Goal: Task Accomplishment & Management: Complete application form

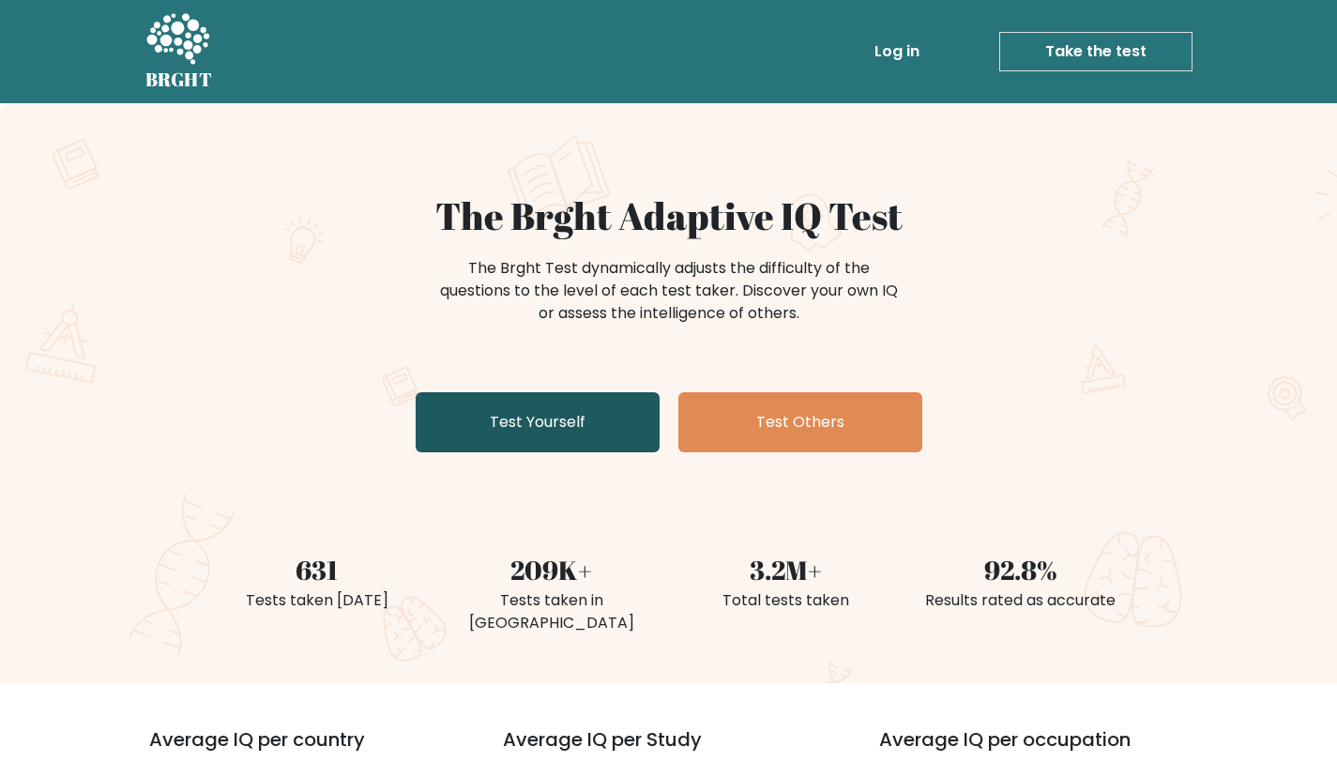
click at [508, 422] on link "Test Yourself" at bounding box center [538, 422] width 244 height 60
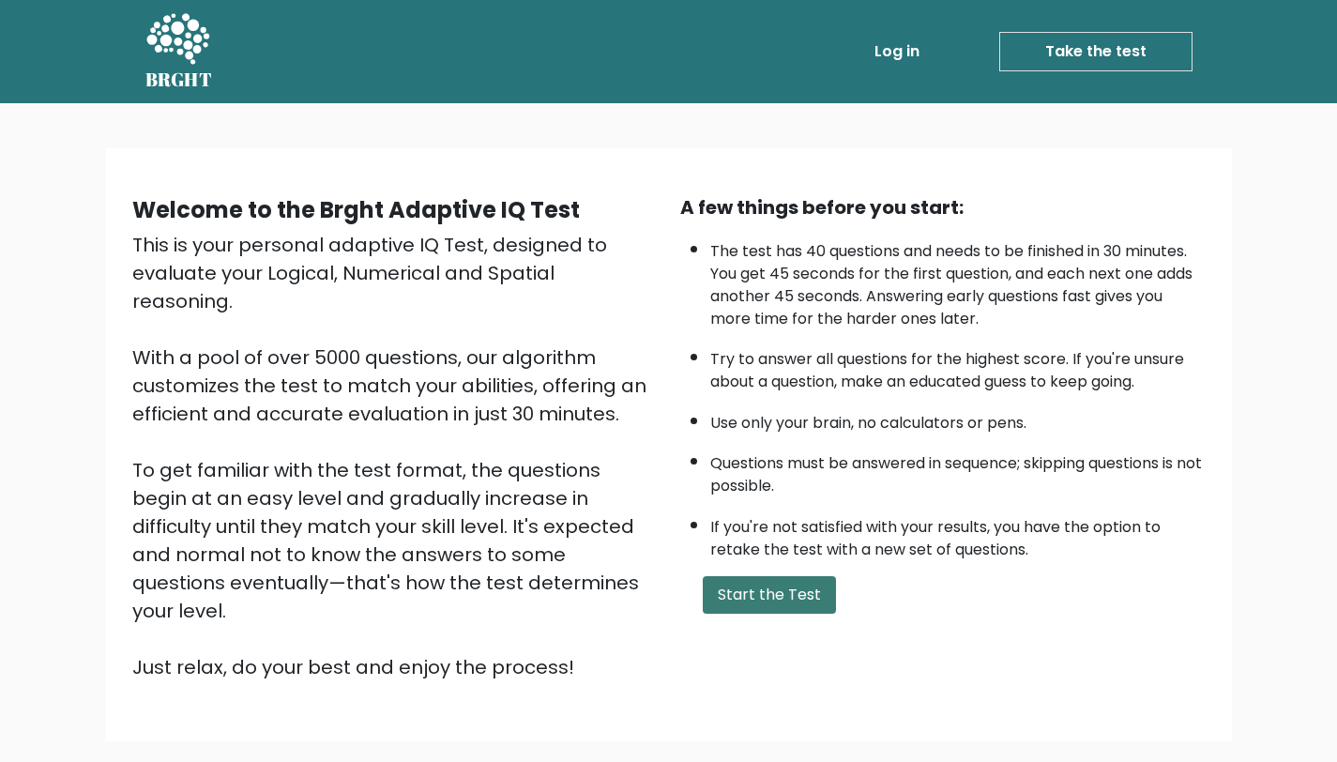
click at [798, 583] on button "Start the Test" at bounding box center [769, 595] width 133 height 38
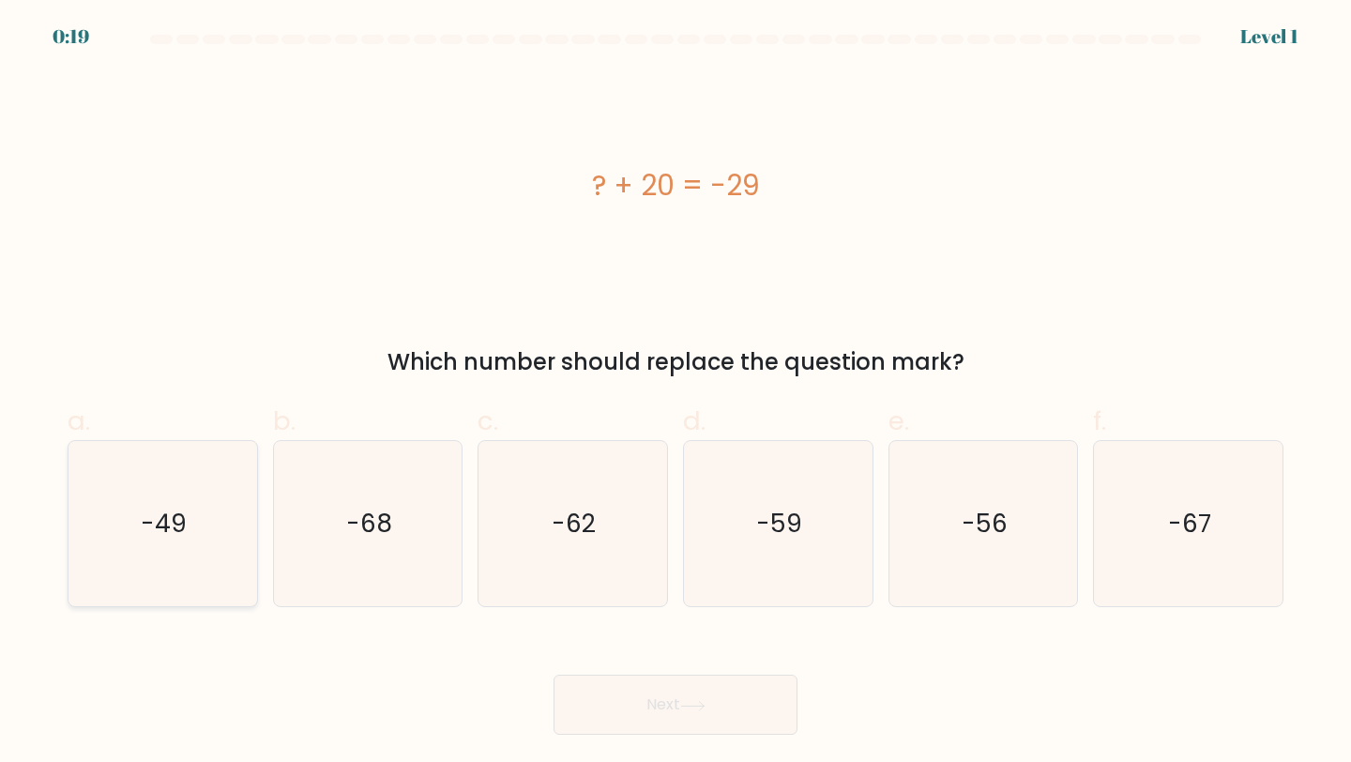
click at [190, 563] on icon "-49" at bounding box center [163, 524] width 166 height 166
click at [675, 393] on input "a. -49" at bounding box center [675, 387] width 1 height 12
radio input "true"
click at [633, 703] on button "Next" at bounding box center [675, 704] width 244 height 60
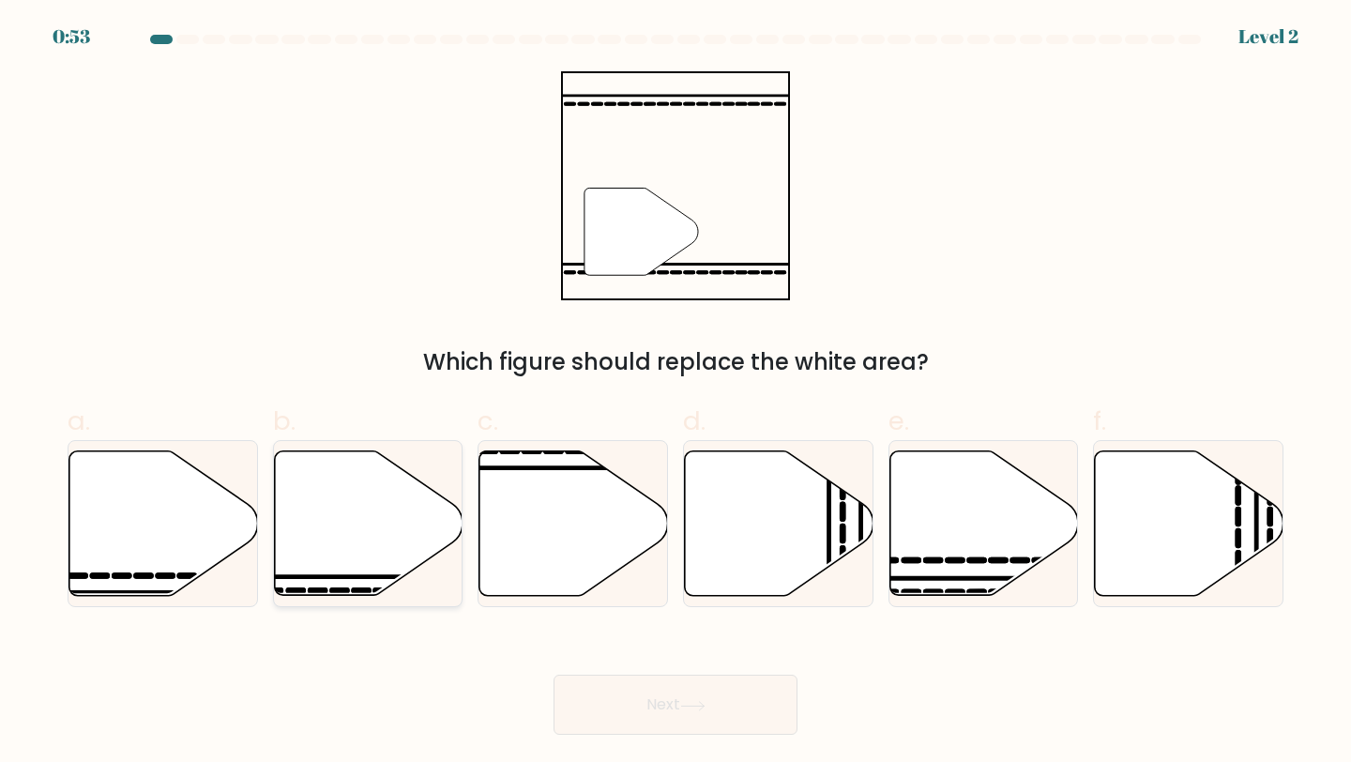
click at [364, 524] on icon at bounding box center [368, 523] width 189 height 144
click at [675, 393] on input "b." at bounding box center [675, 387] width 1 height 12
radio input "true"
click at [644, 720] on button "Next" at bounding box center [675, 704] width 244 height 60
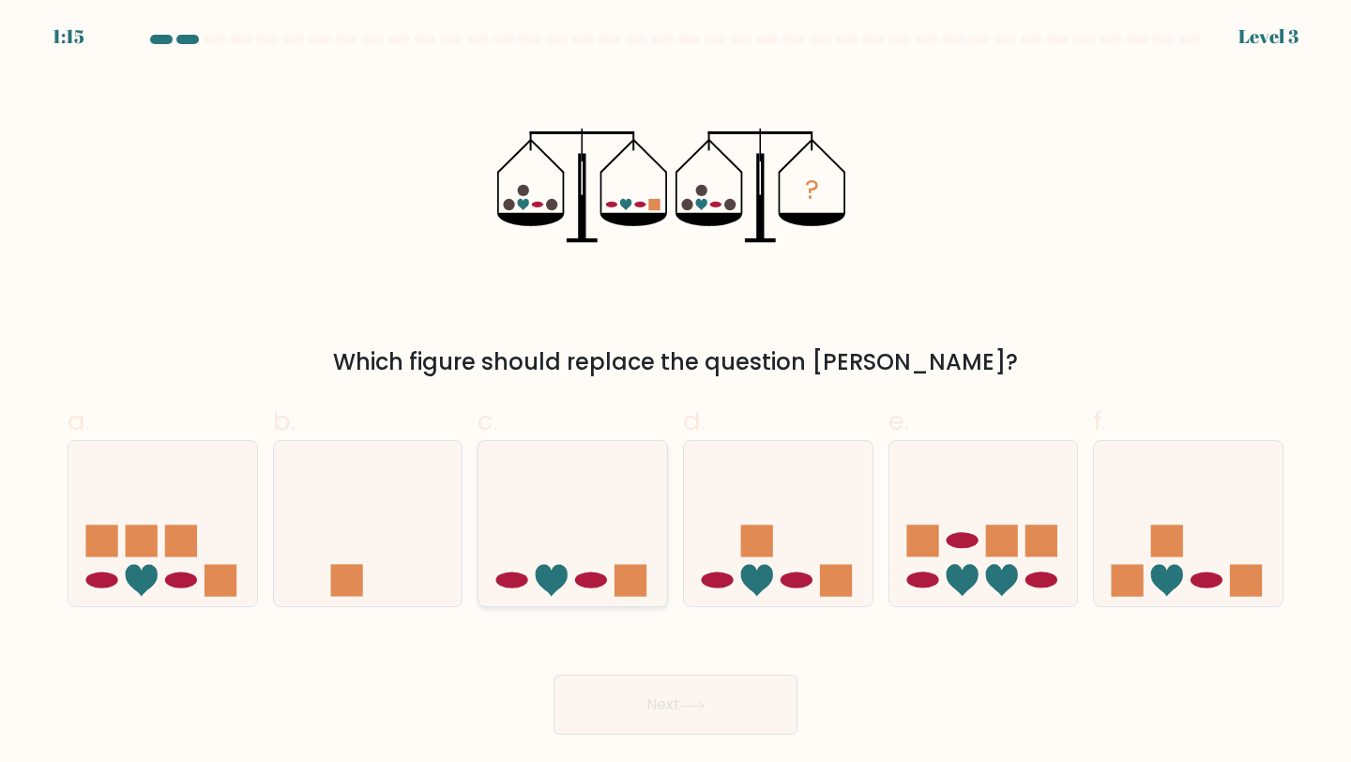
click at [603, 464] on icon at bounding box center [572, 524] width 189 height 156
click at [675, 393] on input "c." at bounding box center [675, 387] width 1 height 12
radio input "true"
click at [647, 701] on button "Next" at bounding box center [675, 704] width 244 height 60
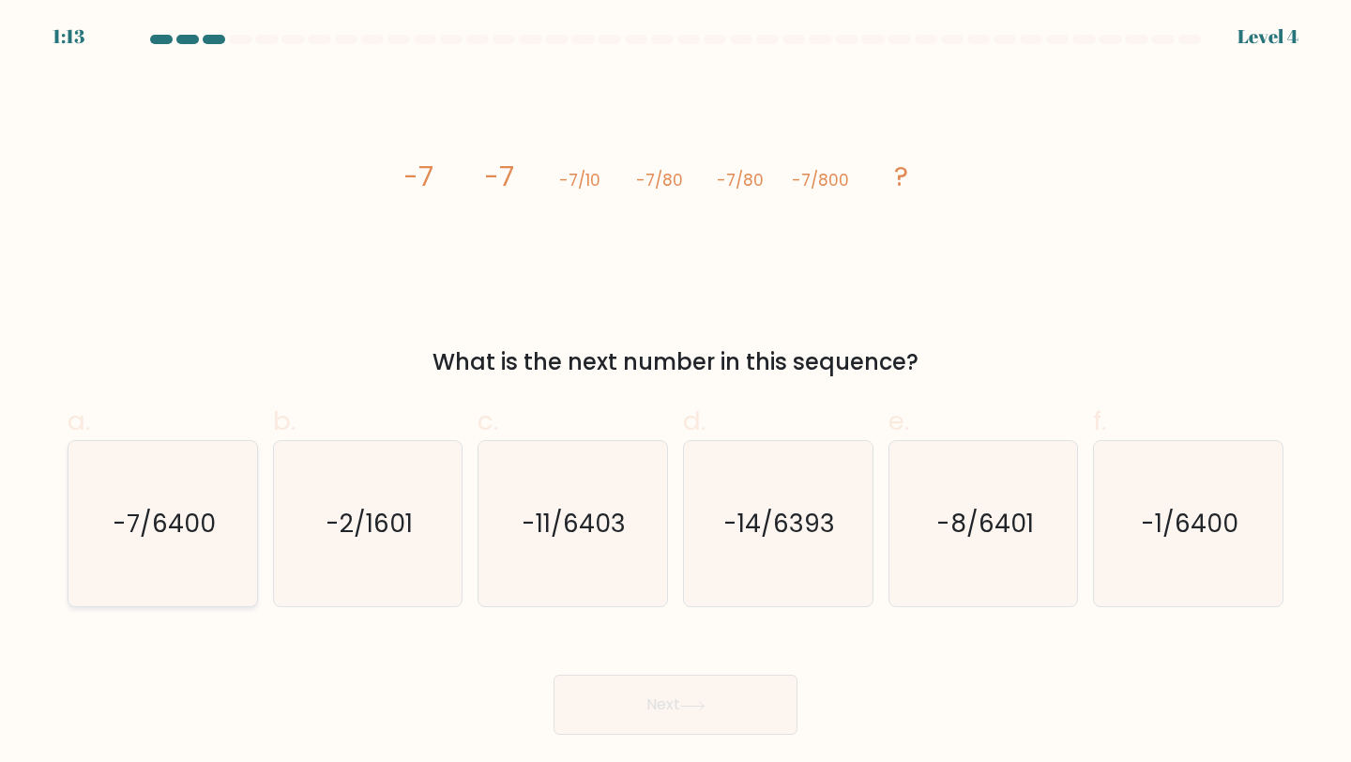
click at [196, 518] on text "-7/6400" at bounding box center [164, 523] width 103 height 35
click at [675, 393] on input "a. -7/6400" at bounding box center [675, 387] width 1 height 12
radio input "true"
click at [600, 707] on button "Next" at bounding box center [675, 704] width 244 height 60
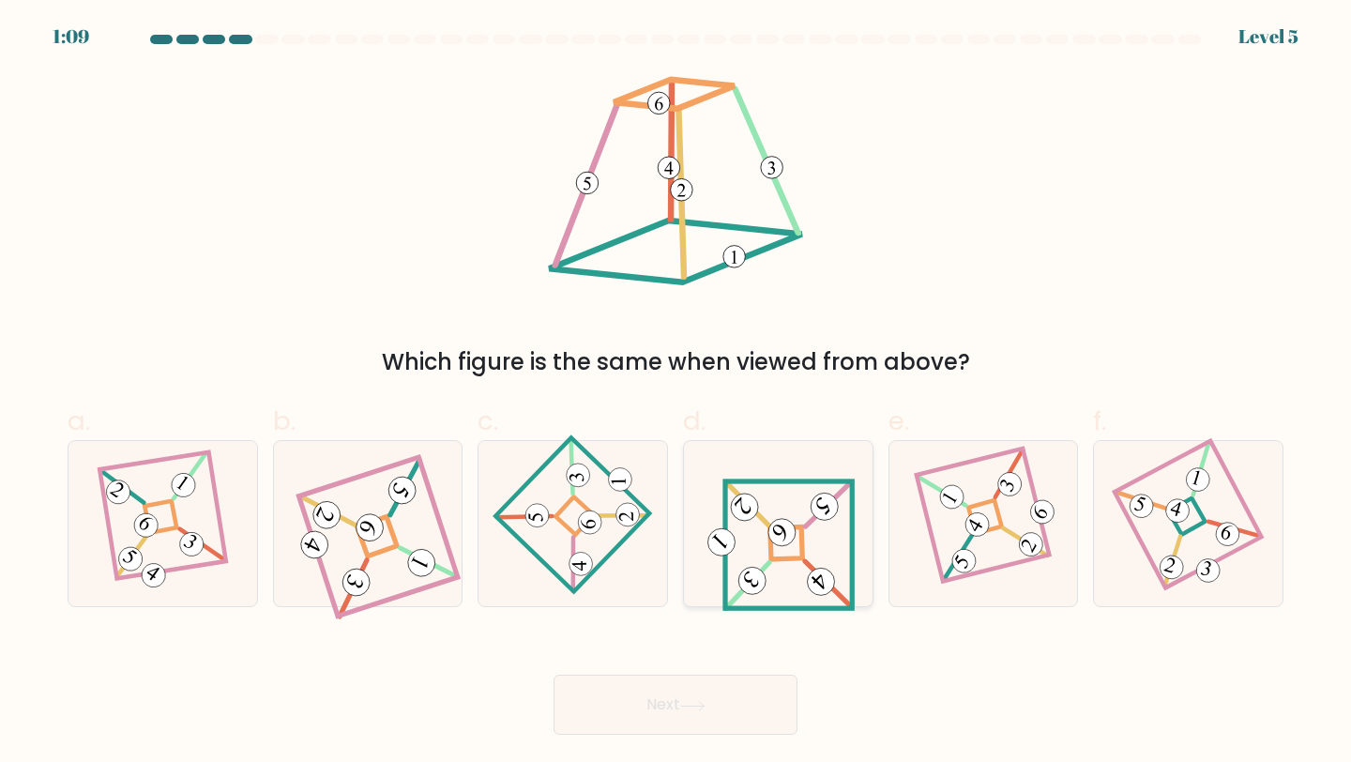
click at [741, 553] on icon at bounding box center [779, 524] width 154 height 132
click at [676, 393] on input "d." at bounding box center [675, 387] width 1 height 12
radio input "true"
click at [637, 689] on button "Next" at bounding box center [675, 704] width 244 height 60
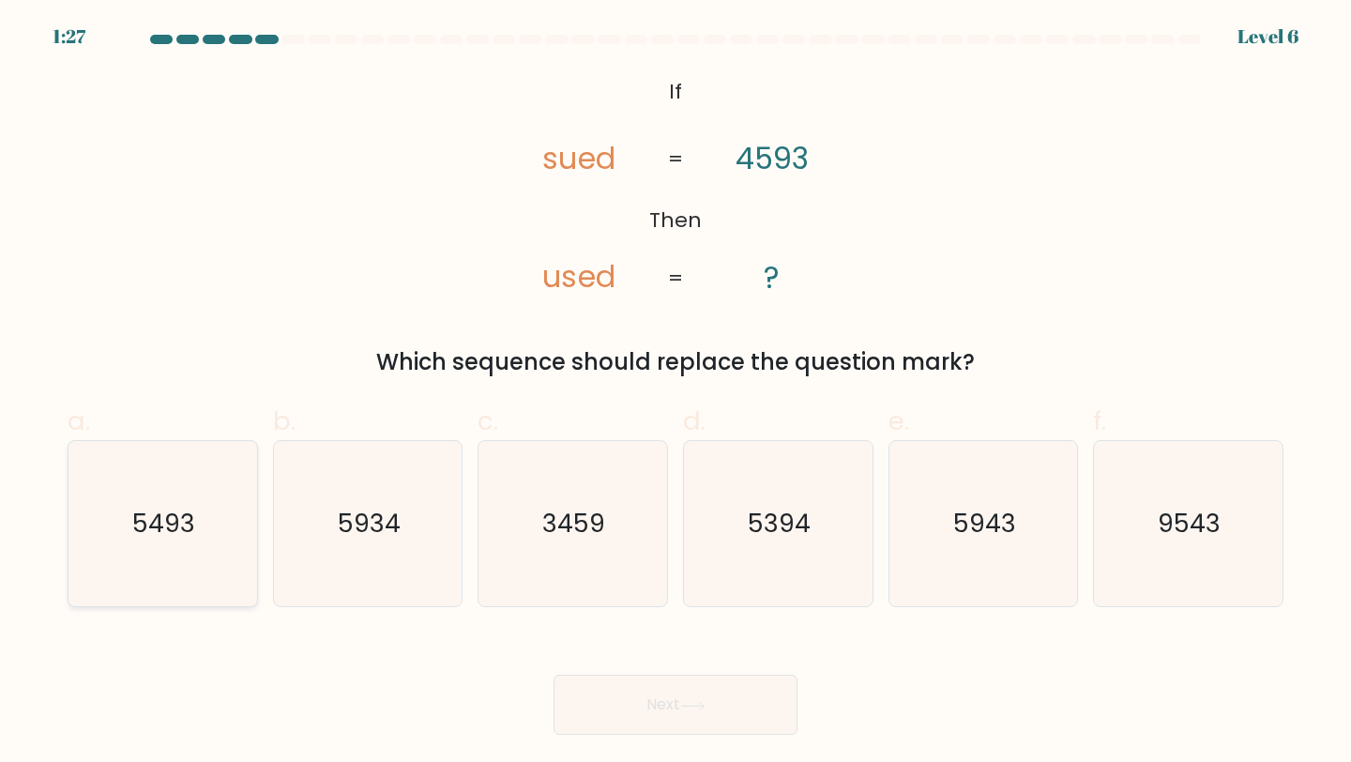
click at [191, 568] on icon "5493" at bounding box center [163, 524] width 166 height 166
click at [675, 393] on input "a. 5493" at bounding box center [675, 387] width 1 height 12
radio input "true"
click at [563, 715] on button "Next" at bounding box center [675, 704] width 244 height 60
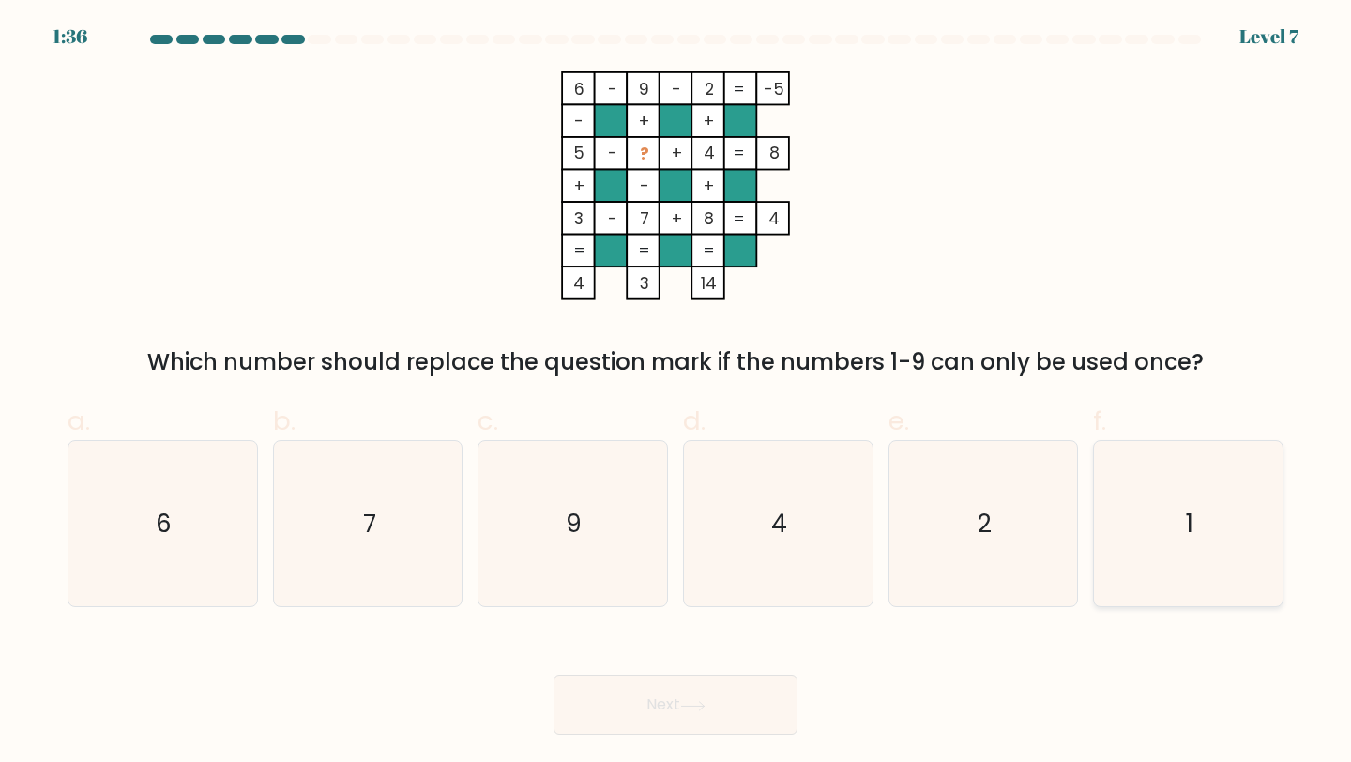
click at [1205, 514] on icon "1" at bounding box center [1188, 524] width 166 height 166
click at [676, 393] on input "f. 1" at bounding box center [675, 387] width 1 height 12
radio input "true"
click at [573, 717] on button "Next" at bounding box center [675, 704] width 244 height 60
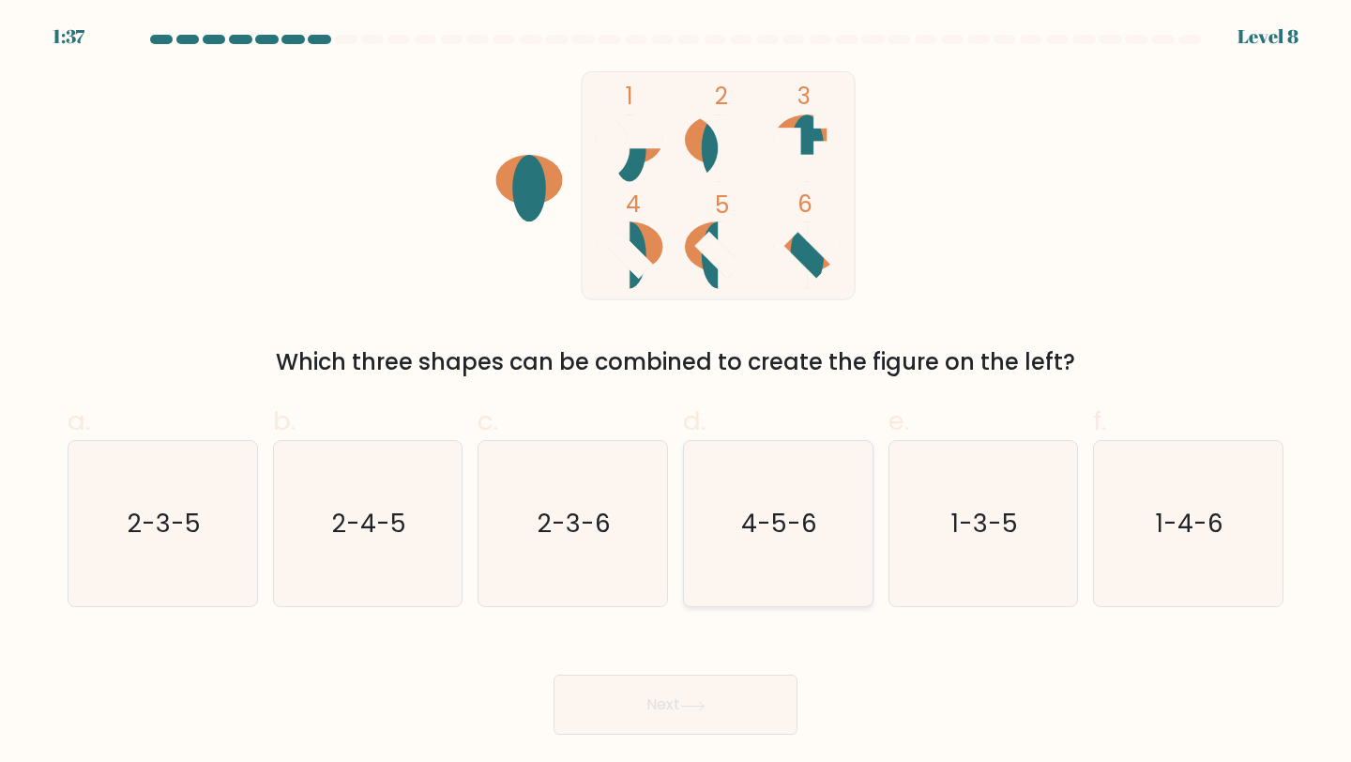
click at [753, 545] on icon "4-5-6" at bounding box center [778, 524] width 166 height 166
click at [676, 393] on input "d. 4-5-6" at bounding box center [675, 387] width 1 height 12
radio input "true"
click at [760, 545] on icon "4-5-6" at bounding box center [778, 524] width 164 height 164
click at [676, 393] on input "d. 4-5-6" at bounding box center [675, 387] width 1 height 12
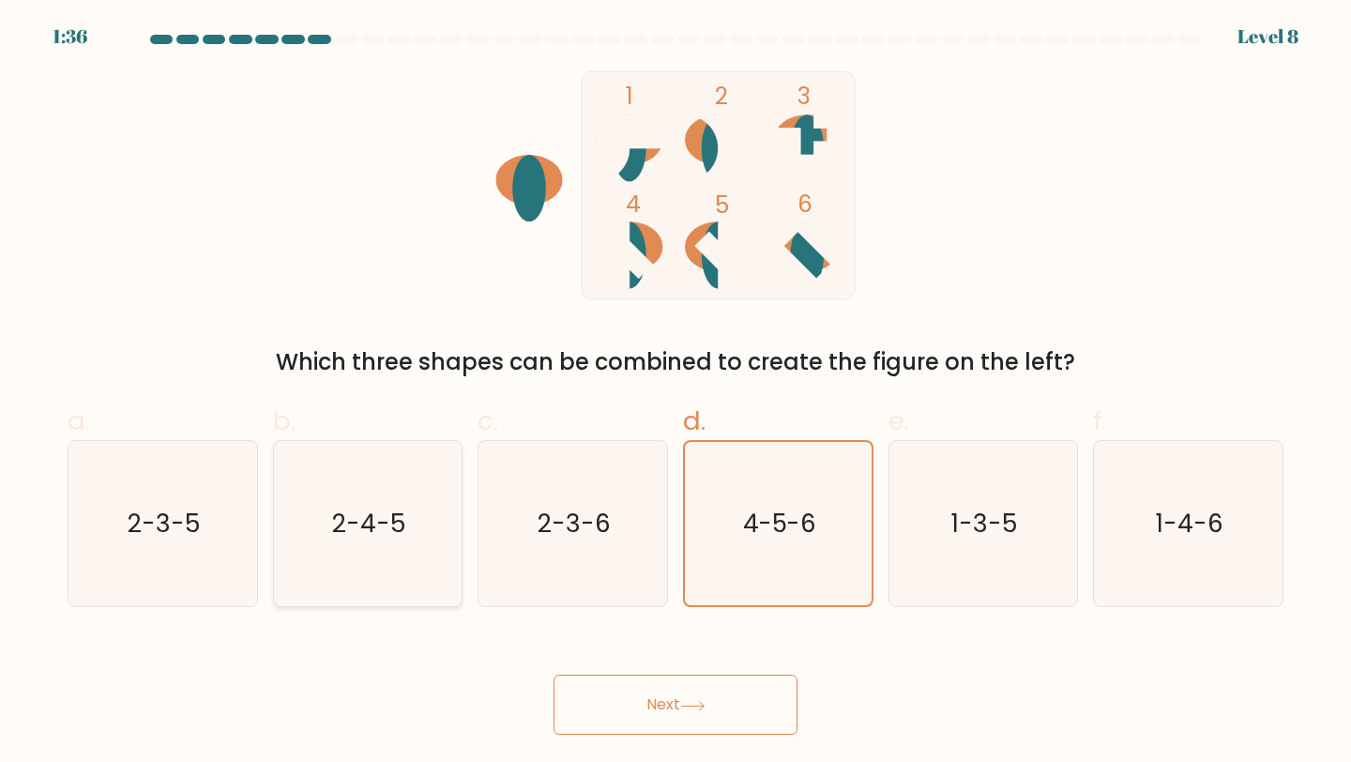
click at [383, 568] on icon "2-4-5" at bounding box center [368, 524] width 166 height 166
click at [675, 393] on input "b. 2-4-5" at bounding box center [675, 387] width 1 height 12
radio input "true"
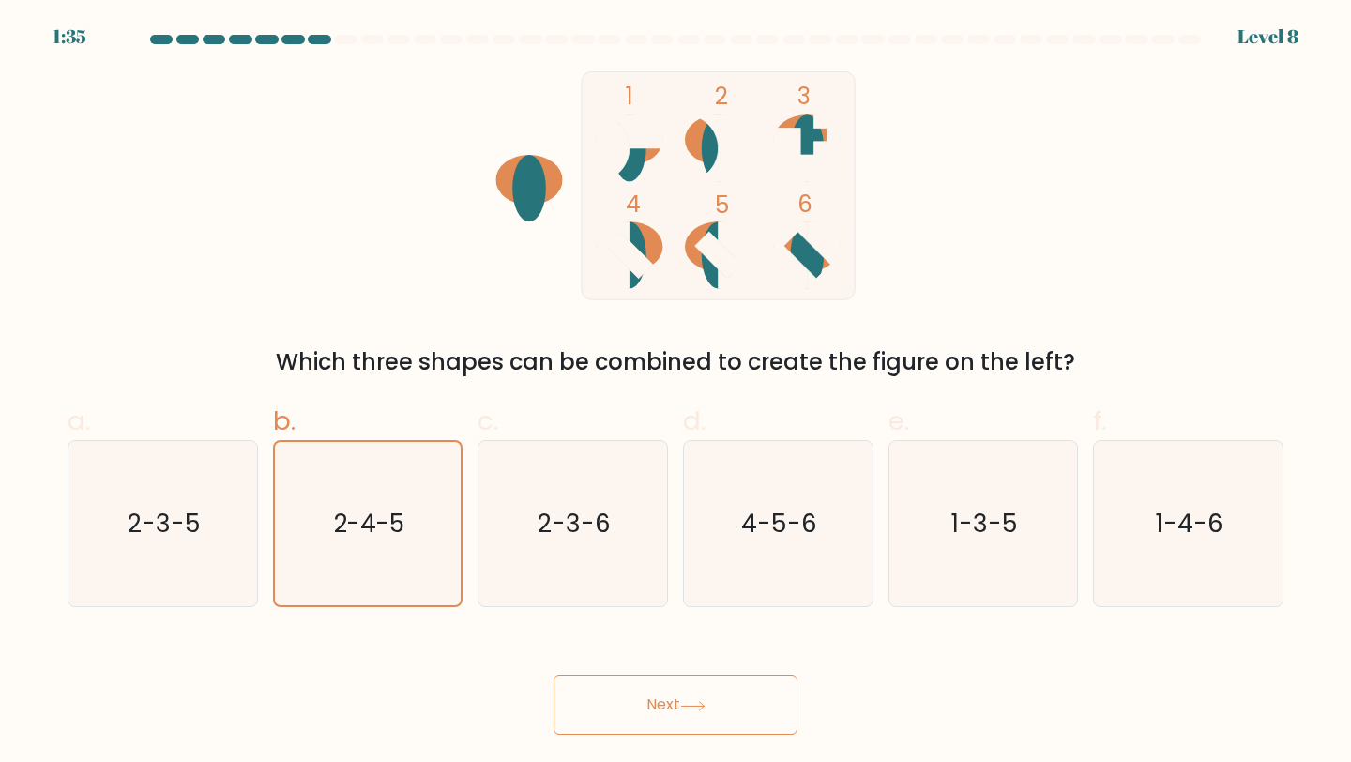
click at [667, 709] on button "Next" at bounding box center [675, 704] width 244 height 60
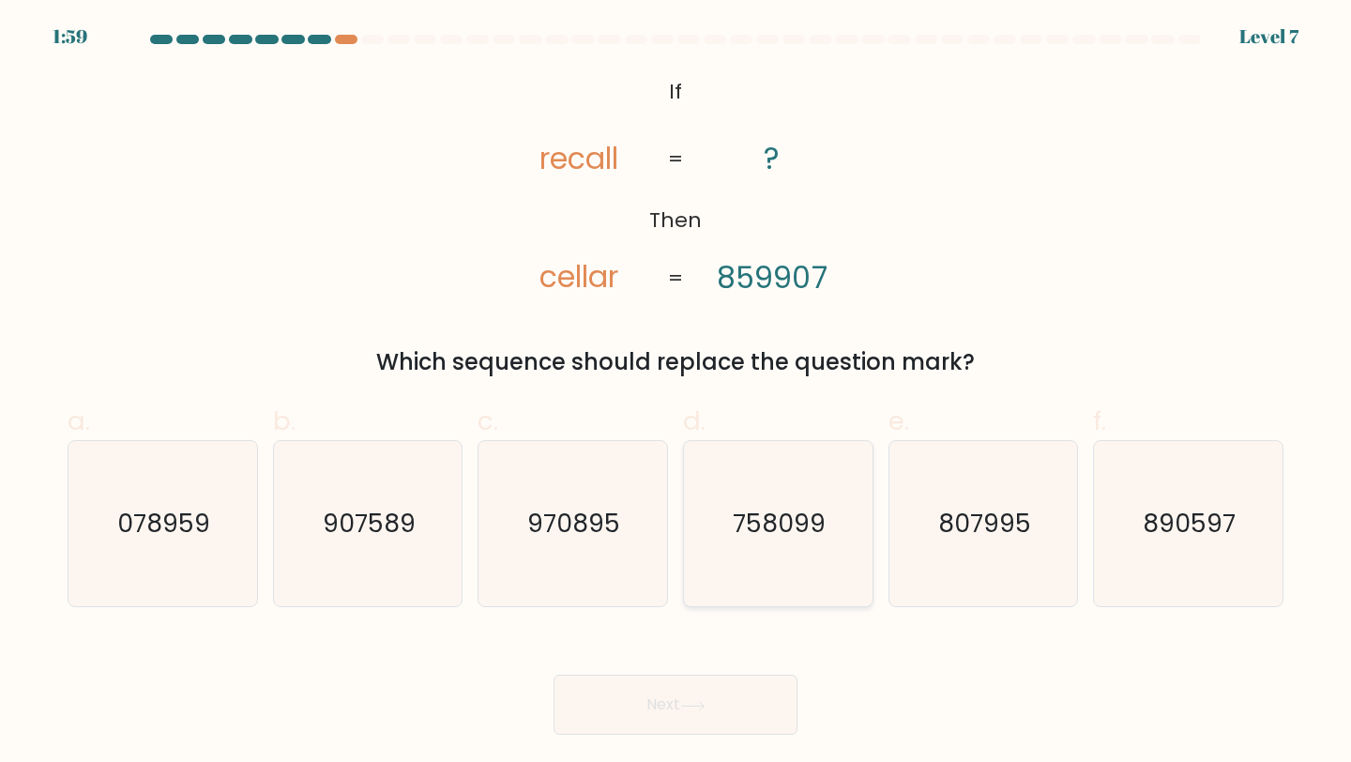
click at [765, 519] on text "758099" at bounding box center [780, 523] width 93 height 35
click at [676, 393] on input "d. 758099" at bounding box center [675, 387] width 1 height 12
radio input "true"
click at [643, 707] on button "Next" at bounding box center [675, 704] width 244 height 60
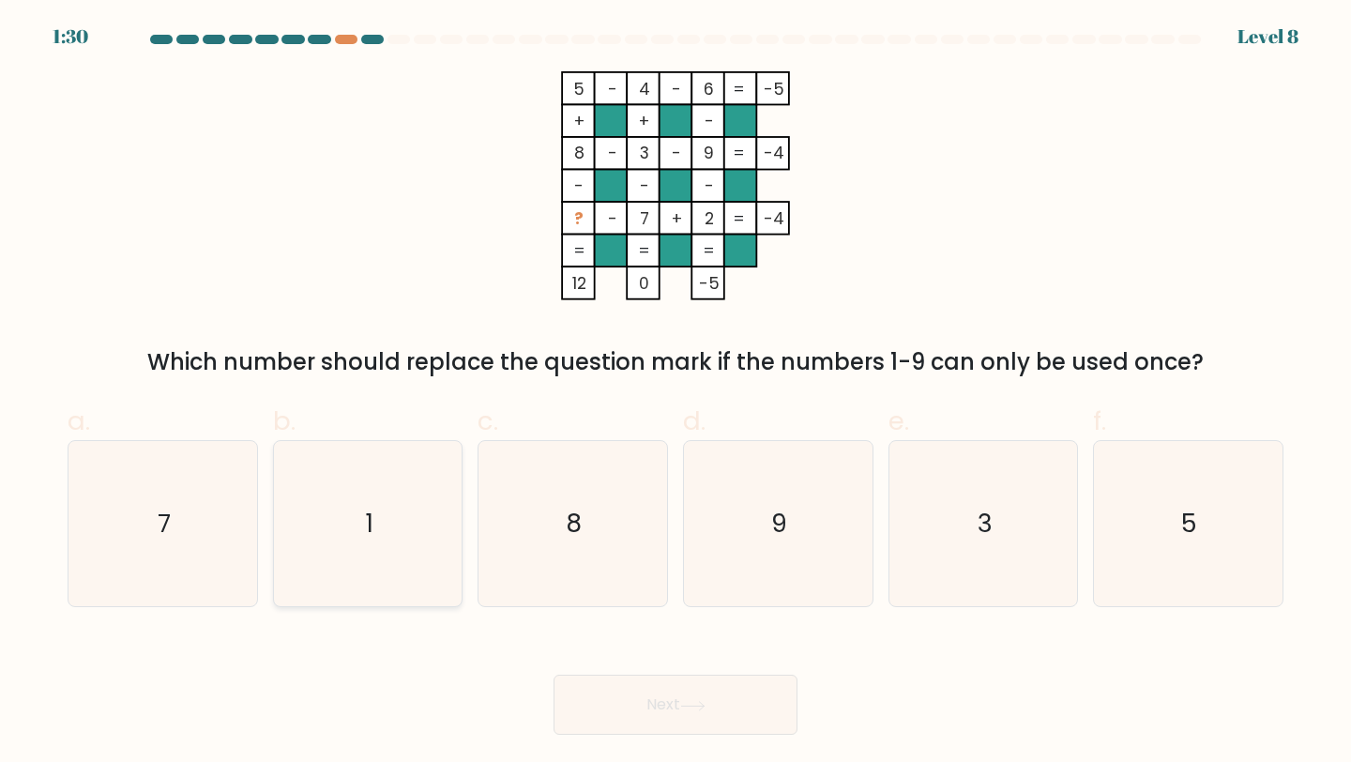
click at [345, 545] on icon "1" at bounding box center [368, 524] width 166 height 166
click at [675, 393] on input "b. 1" at bounding box center [675, 387] width 1 height 12
radio input "true"
click at [628, 715] on button "Next" at bounding box center [675, 704] width 244 height 60
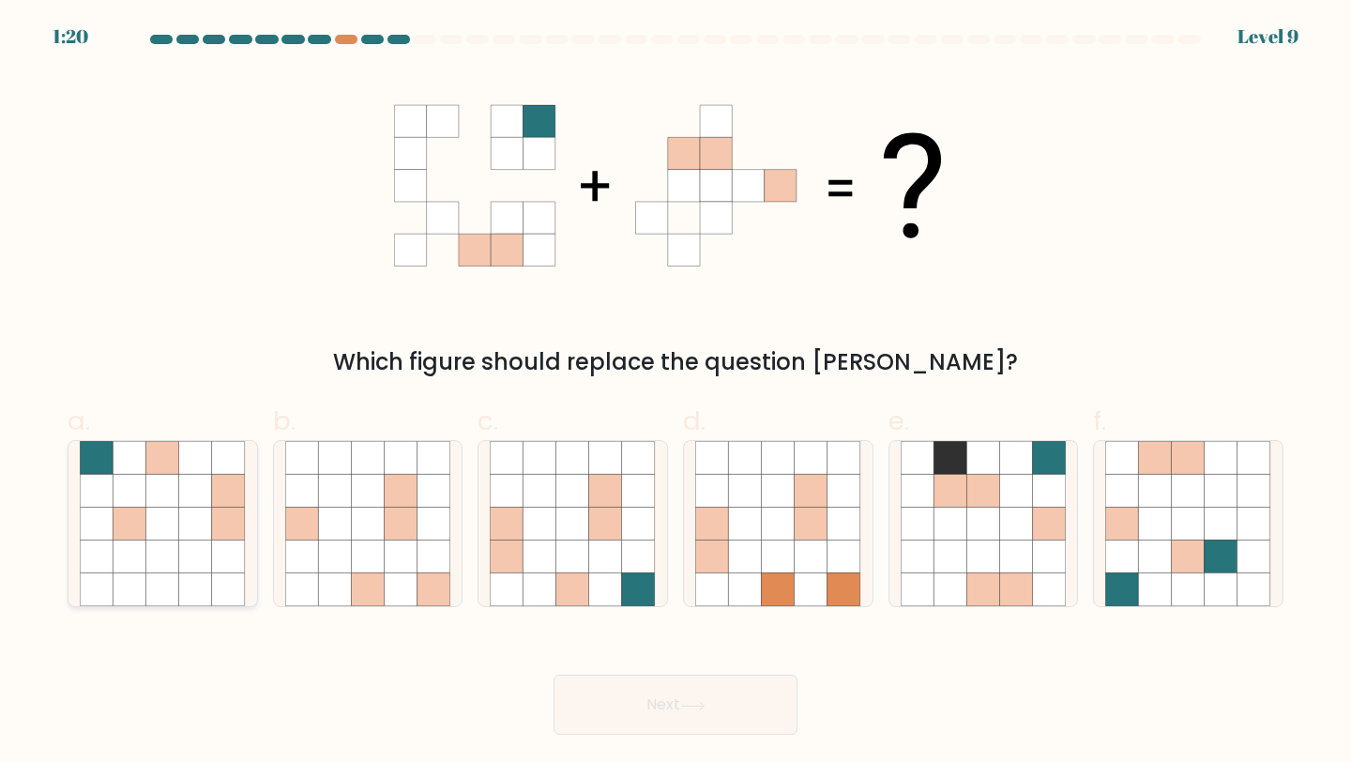
click at [155, 541] on icon at bounding box center [162, 556] width 33 height 33
click at [675, 393] on input "a." at bounding box center [675, 387] width 1 height 12
radio input "true"
click at [663, 710] on button "Next" at bounding box center [675, 704] width 244 height 60
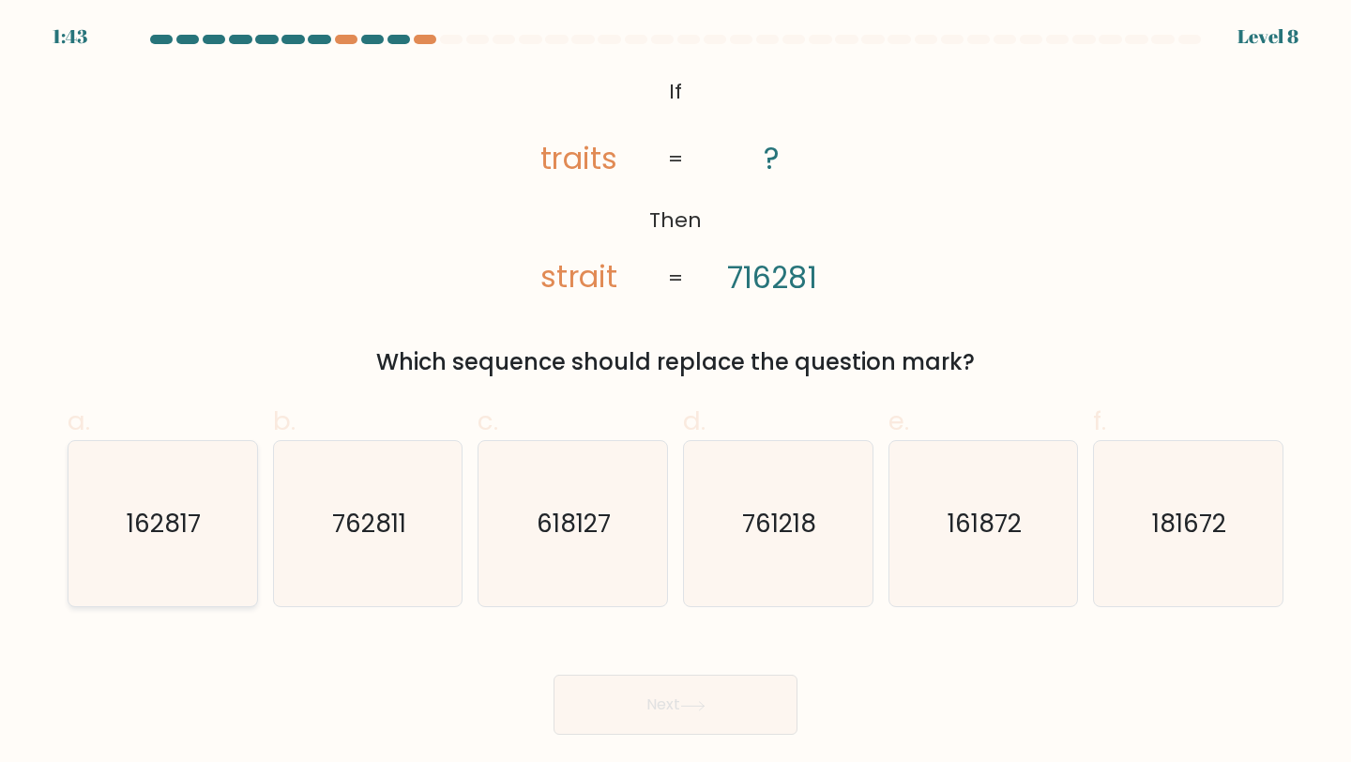
click at [208, 533] on icon "162817" at bounding box center [163, 524] width 166 height 166
click at [675, 393] on input "a. 162817" at bounding box center [675, 387] width 1 height 12
radio input "true"
click at [597, 717] on button "Next" at bounding box center [675, 704] width 244 height 60
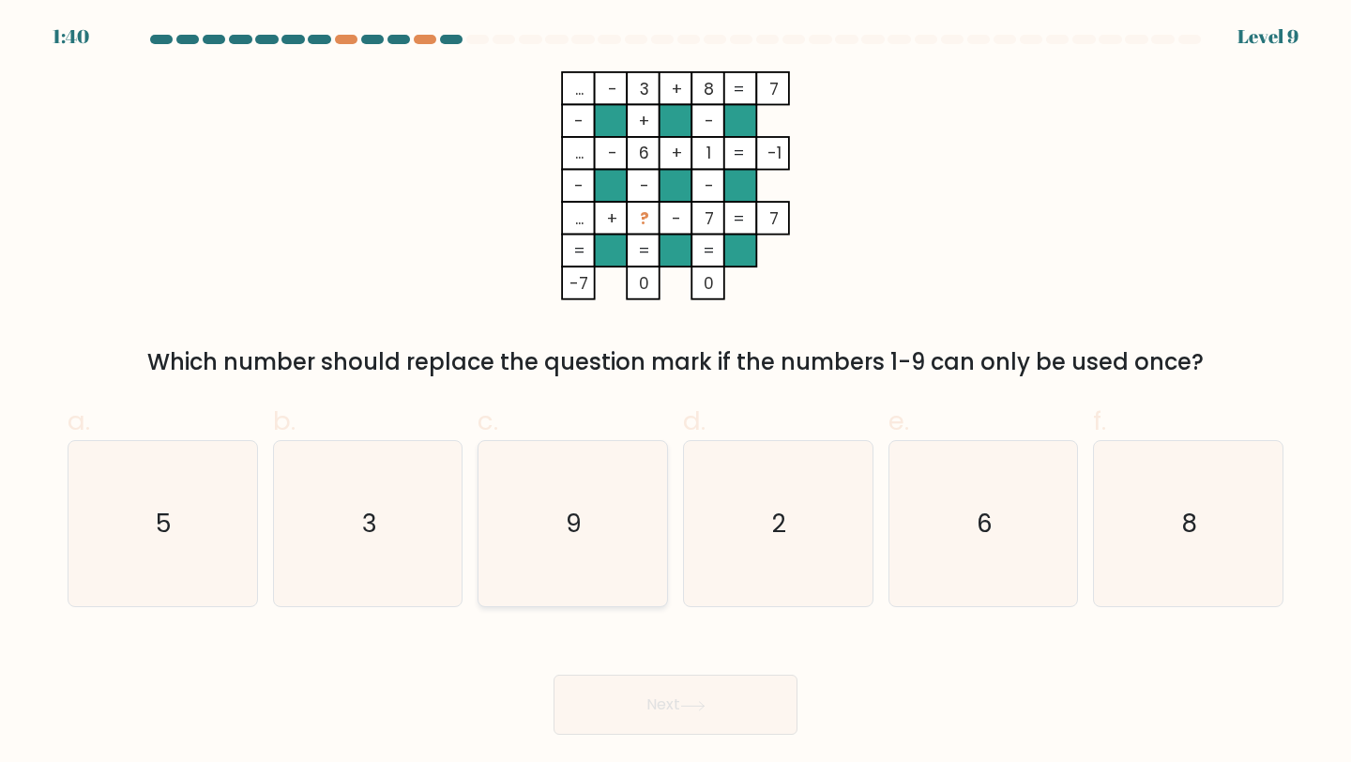
click at [568, 486] on icon "9" at bounding box center [573, 524] width 166 height 166
click at [675, 393] on input "c. 9" at bounding box center [675, 387] width 1 height 12
radio input "true"
click at [636, 712] on button "Next" at bounding box center [675, 704] width 244 height 60
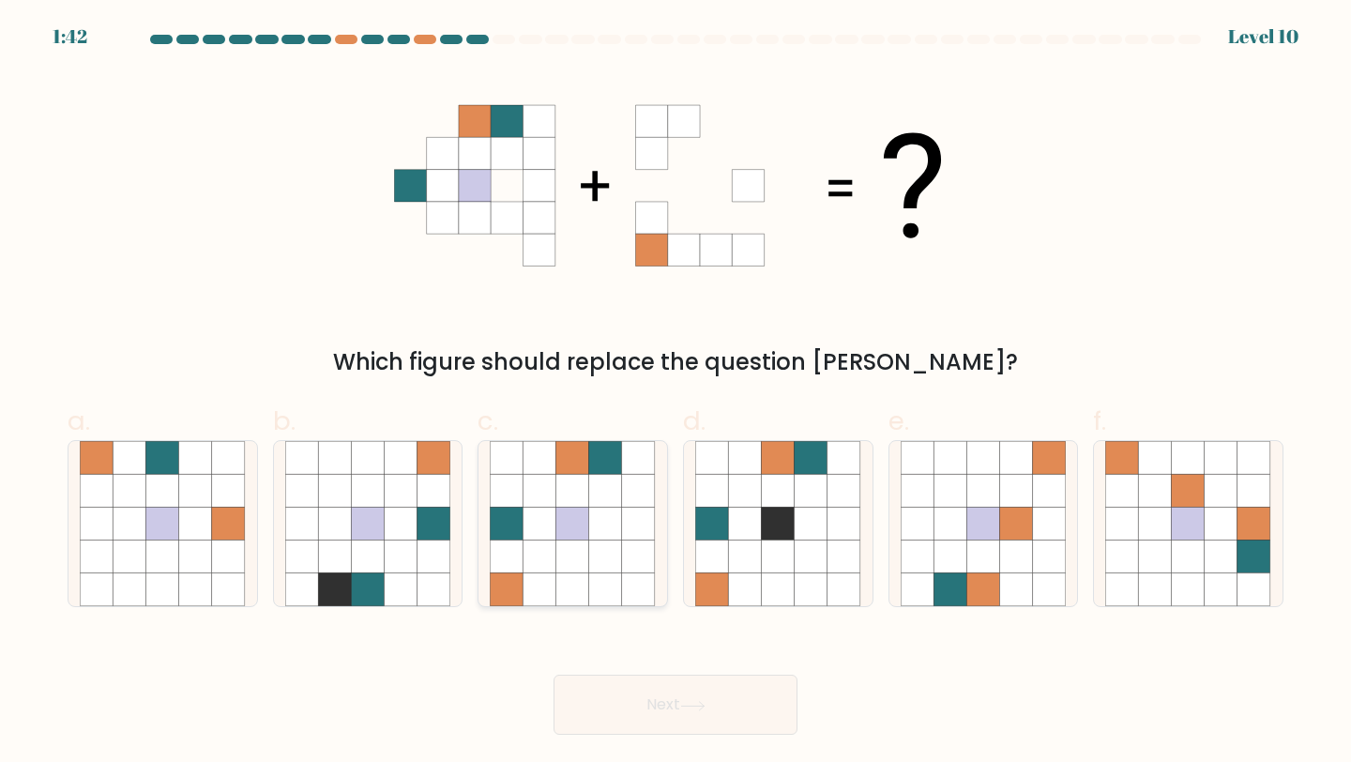
click at [585, 479] on icon at bounding box center [572, 490] width 33 height 33
click at [675, 393] on input "c." at bounding box center [675, 387] width 1 height 12
radio input "true"
click at [624, 696] on button "Next" at bounding box center [675, 704] width 244 height 60
click at [649, 708] on button "Next" at bounding box center [675, 704] width 244 height 60
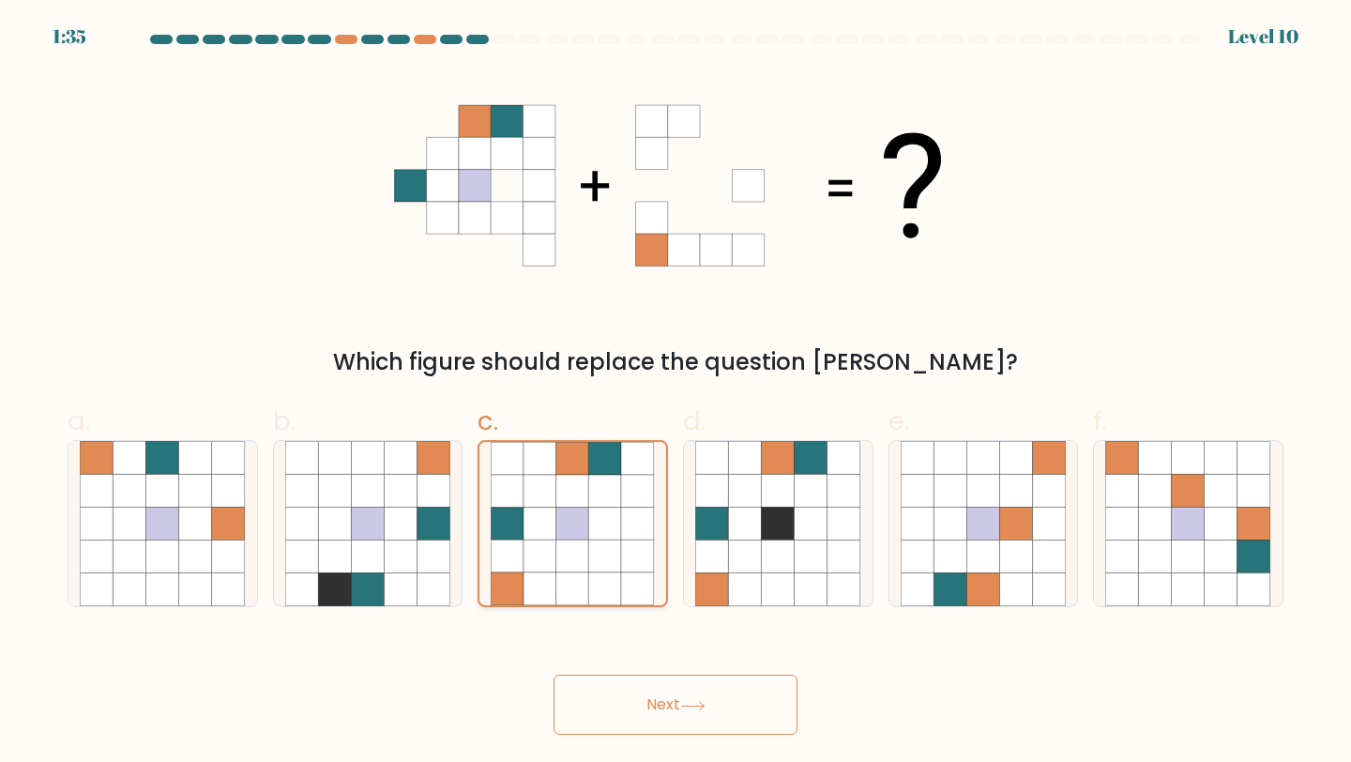
click at [564, 540] on icon at bounding box center [572, 556] width 33 height 33
click at [675, 393] on input "c." at bounding box center [675, 387] width 1 height 12
click at [505, 633] on div "Next" at bounding box center [675, 681] width 1238 height 105
click at [575, 530] on icon at bounding box center [572, 524] width 33 height 33
click at [675, 393] on input "c." at bounding box center [675, 387] width 1 height 12
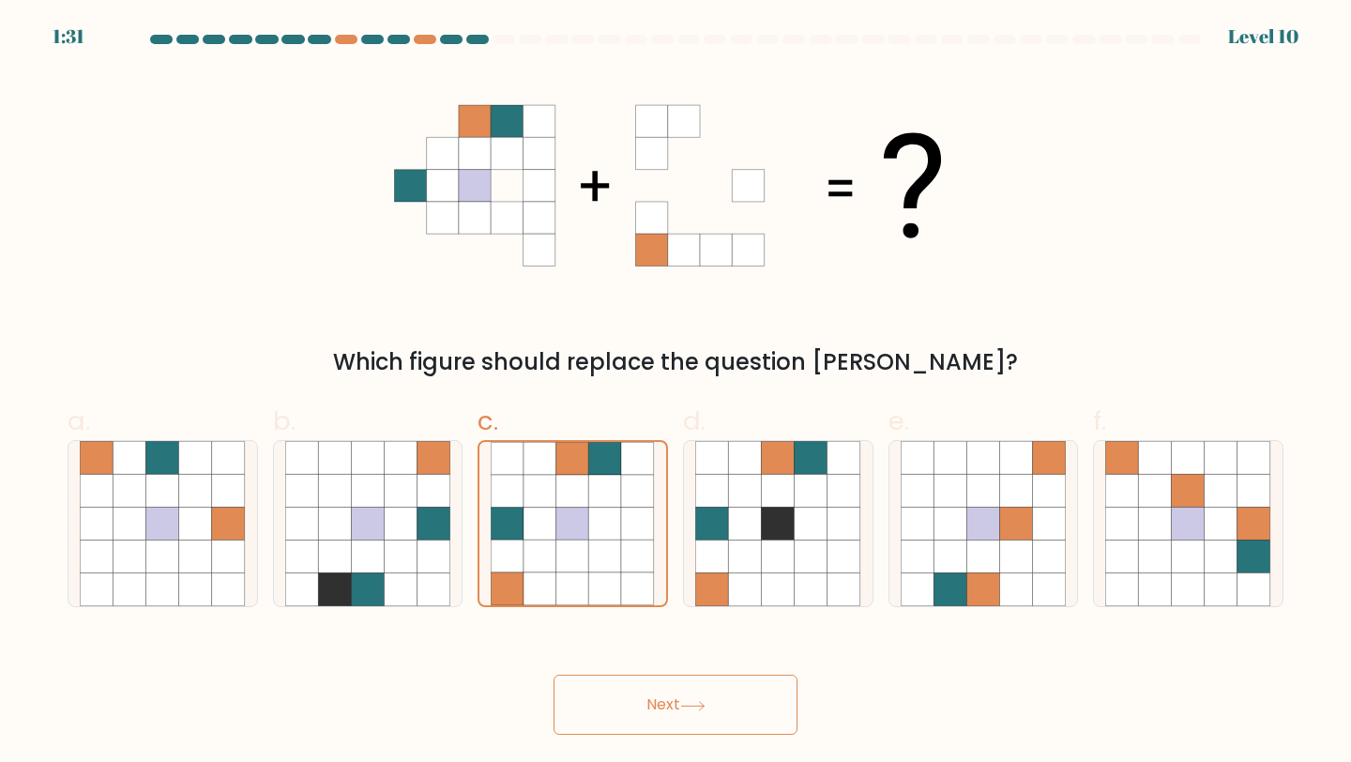
click at [591, 695] on button "Next" at bounding box center [675, 704] width 244 height 60
click at [713, 487] on icon at bounding box center [711, 490] width 33 height 33
click at [676, 393] on input "d." at bounding box center [675, 387] width 1 height 12
radio input "true"
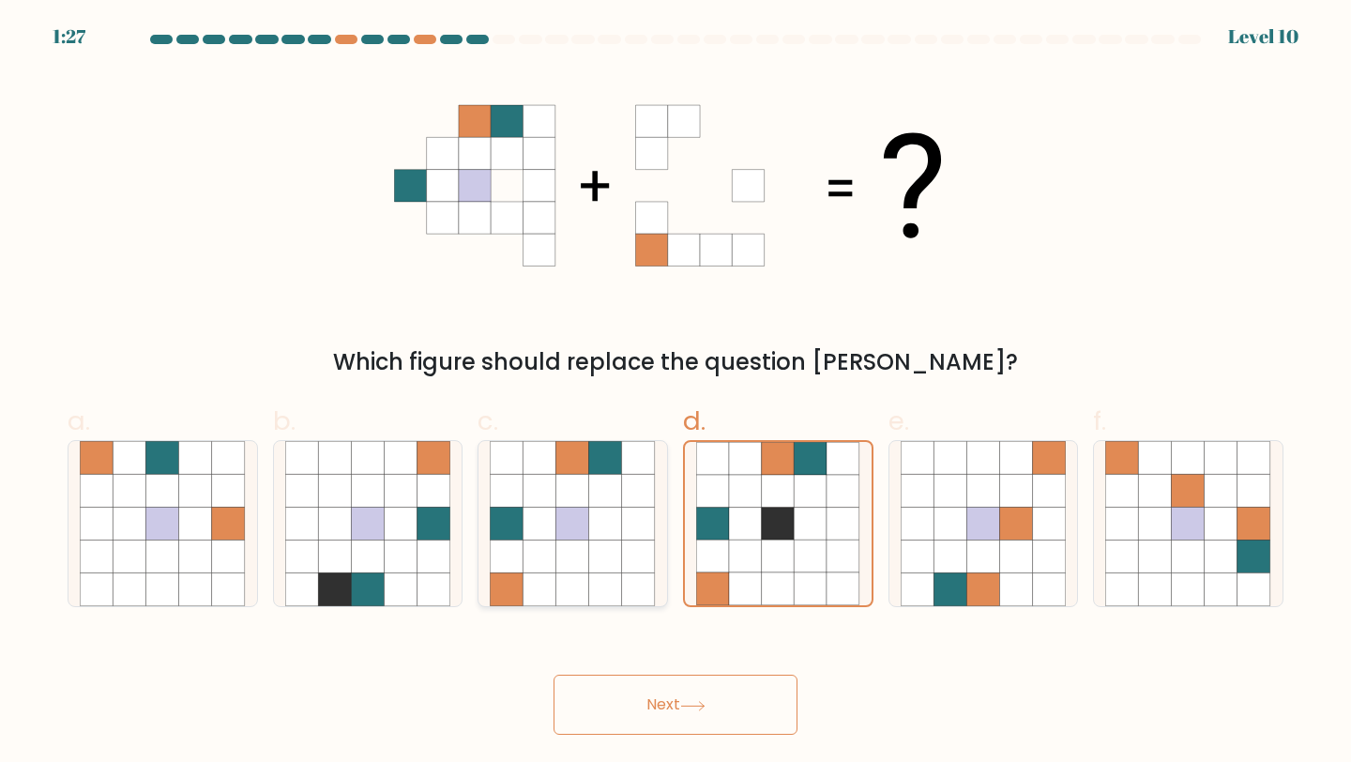
click at [569, 516] on icon at bounding box center [572, 524] width 33 height 33
click at [675, 393] on input "c." at bounding box center [675, 387] width 1 height 12
radio input "true"
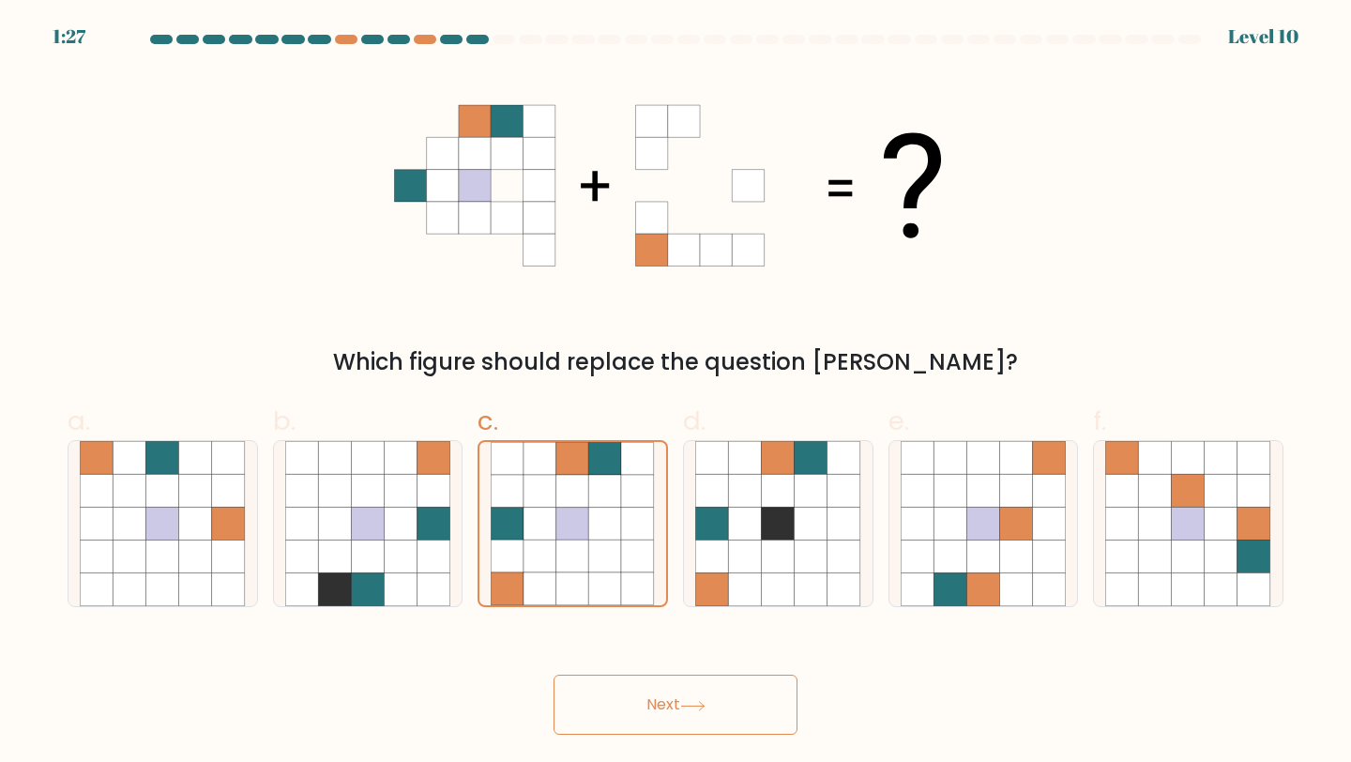
click at [674, 714] on button "Next" at bounding box center [675, 704] width 244 height 60
click at [660, 691] on button "Next" at bounding box center [675, 704] width 244 height 60
click at [599, 719] on button "Next" at bounding box center [675, 704] width 244 height 60
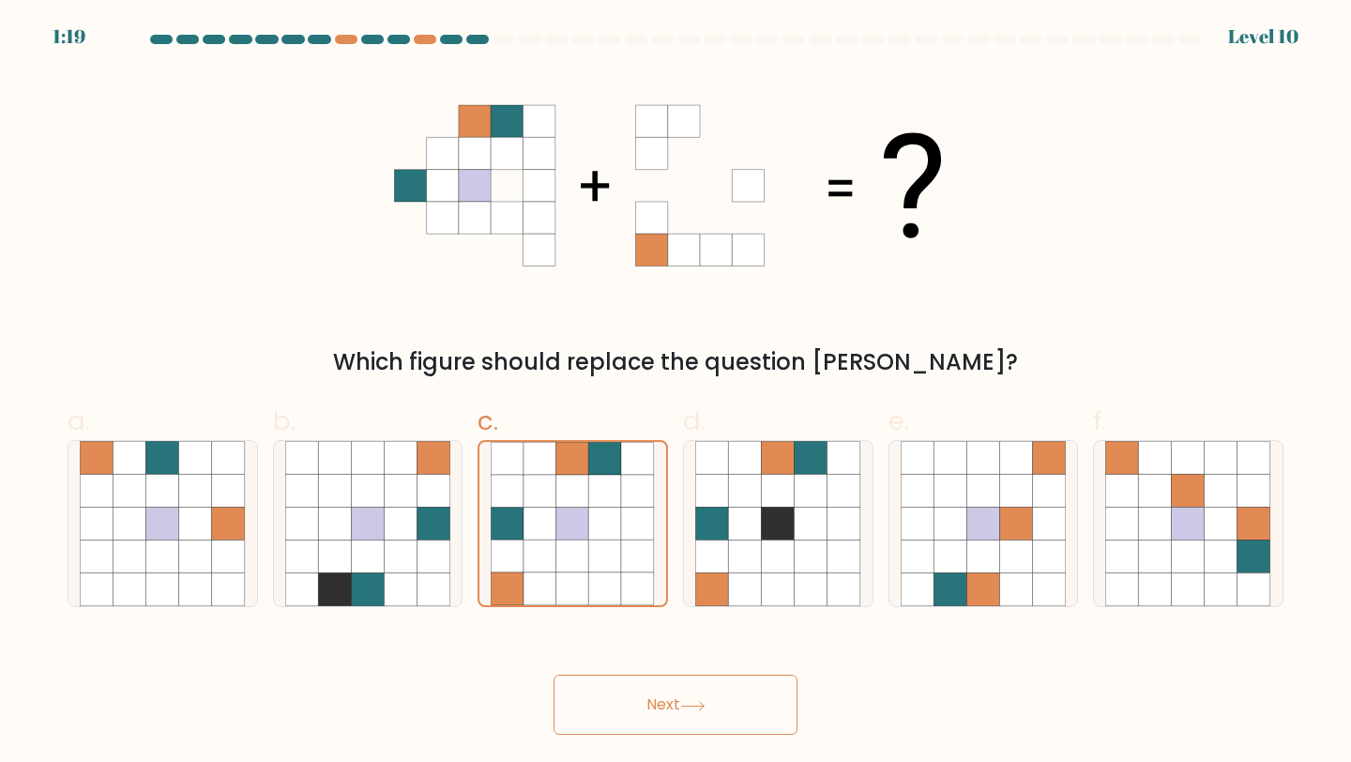
click at [144, 174] on div "Which figure should replace the question mark?" at bounding box center [675, 225] width 1238 height 308
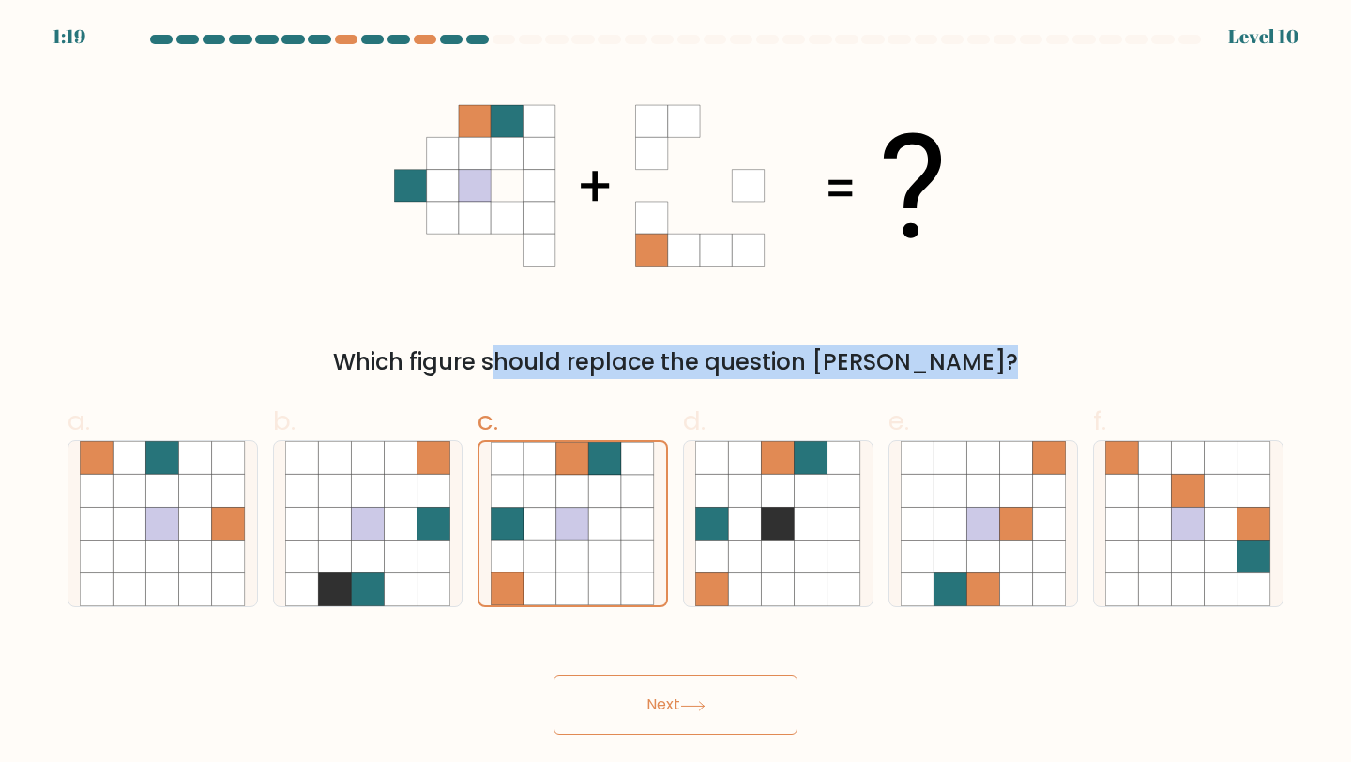
click at [144, 174] on div "Which figure should replace the question mark?" at bounding box center [675, 225] width 1238 height 308
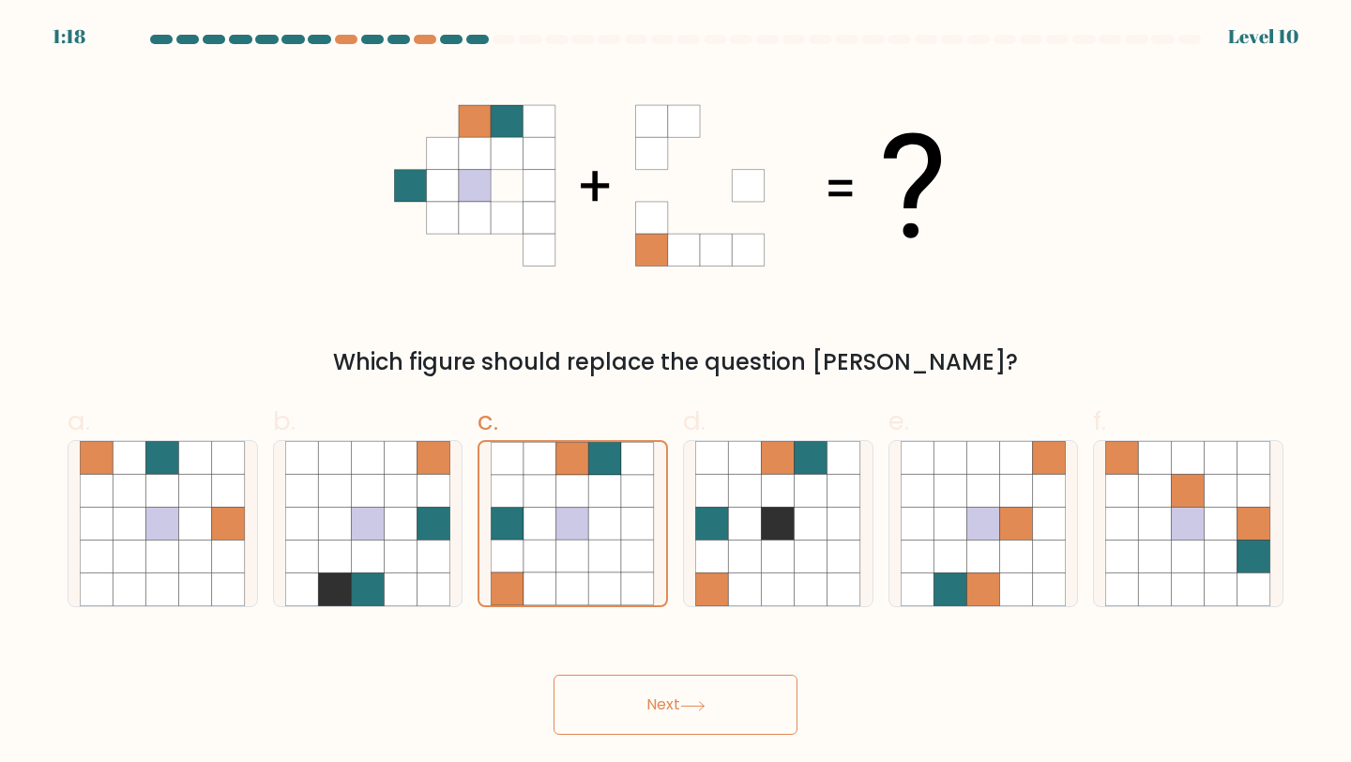
drag, startPoint x: 507, startPoint y: 299, endPoint x: 662, endPoint y: 267, distance: 159.0
click at [511, 299] on div "Which figure should replace the question mark?" at bounding box center [675, 225] width 1238 height 308
click at [1152, 254] on div "Which figure should replace the question mark?" at bounding box center [675, 225] width 1238 height 308
click at [712, 558] on icon at bounding box center [711, 556] width 33 height 33
click at [676, 393] on input "d." at bounding box center [675, 387] width 1 height 12
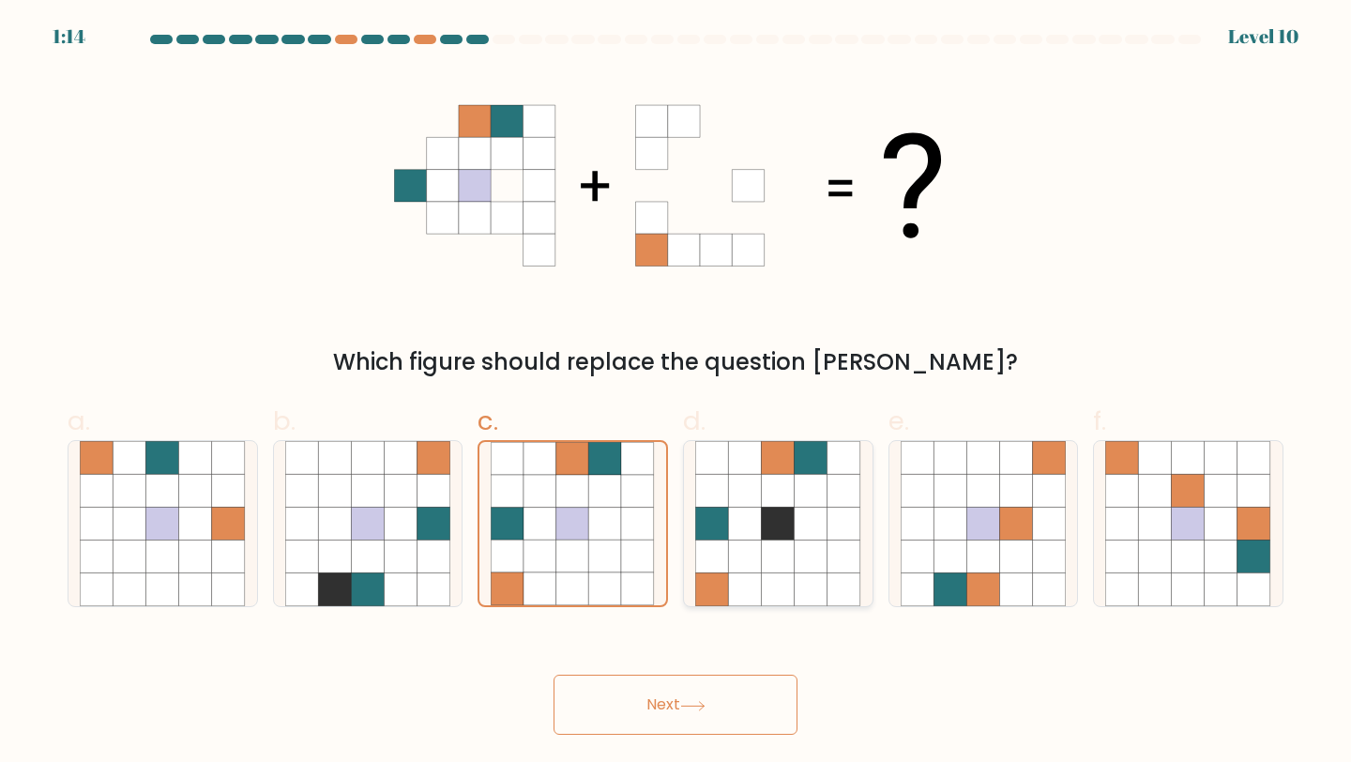
radio input "true"
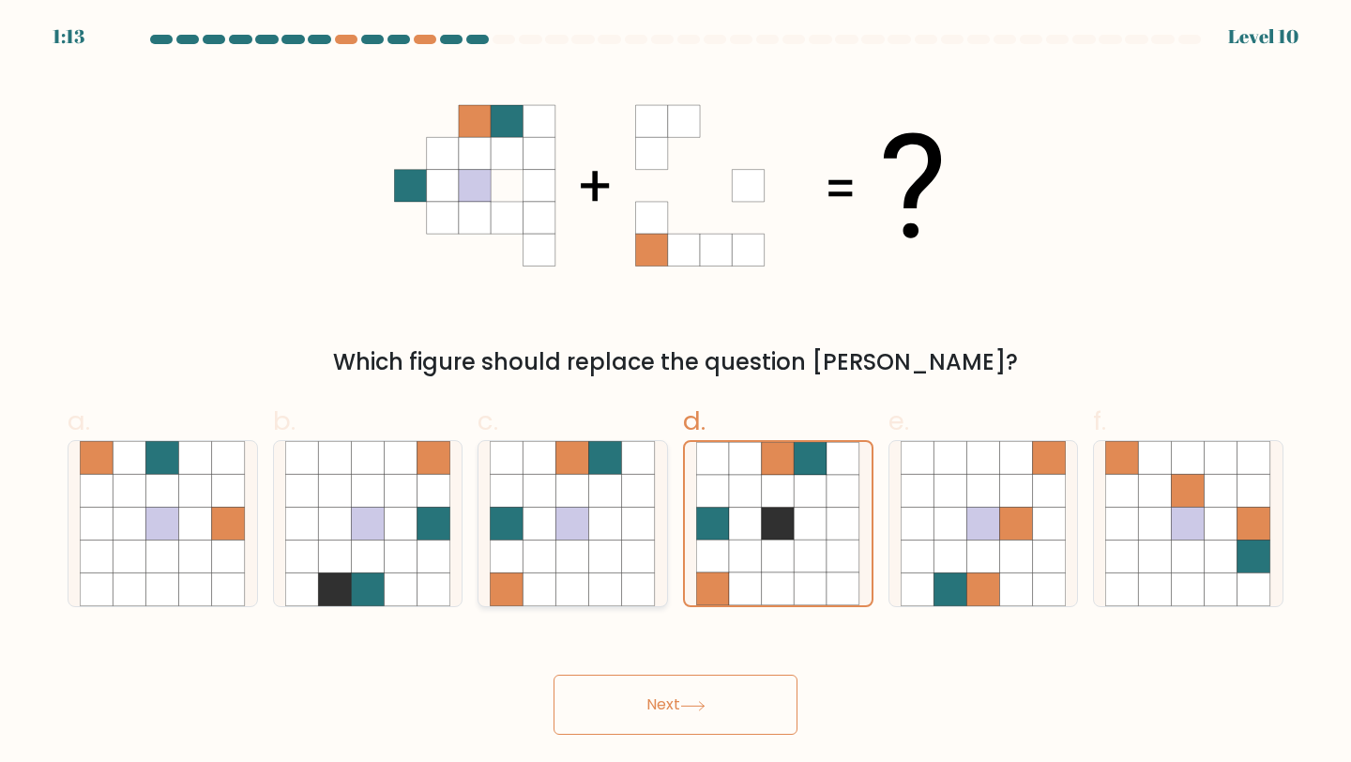
click at [606, 554] on icon at bounding box center [605, 556] width 33 height 33
click at [675, 393] on input "c." at bounding box center [675, 387] width 1 height 12
radio input "true"
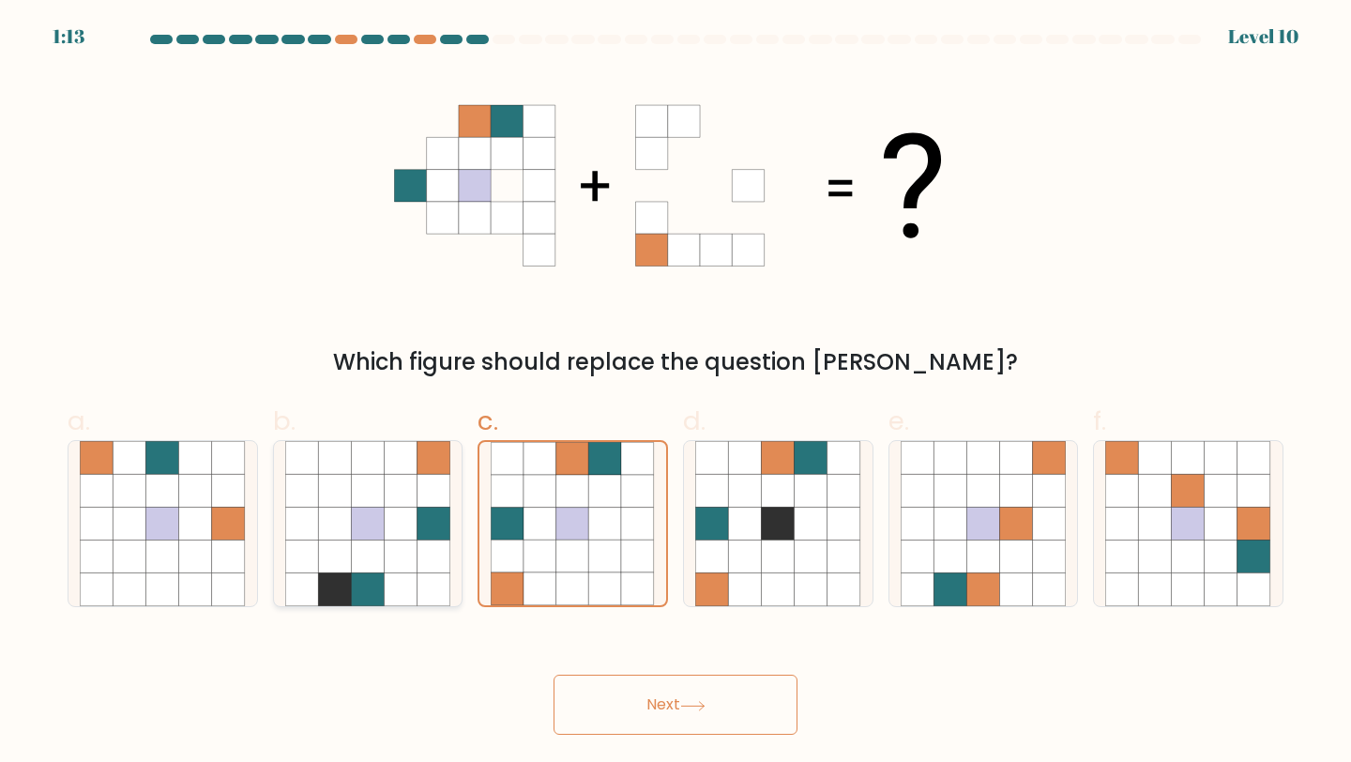
click at [312, 526] on icon at bounding box center [301, 524] width 33 height 33
click at [675, 393] on input "b." at bounding box center [675, 387] width 1 height 12
radio input "true"
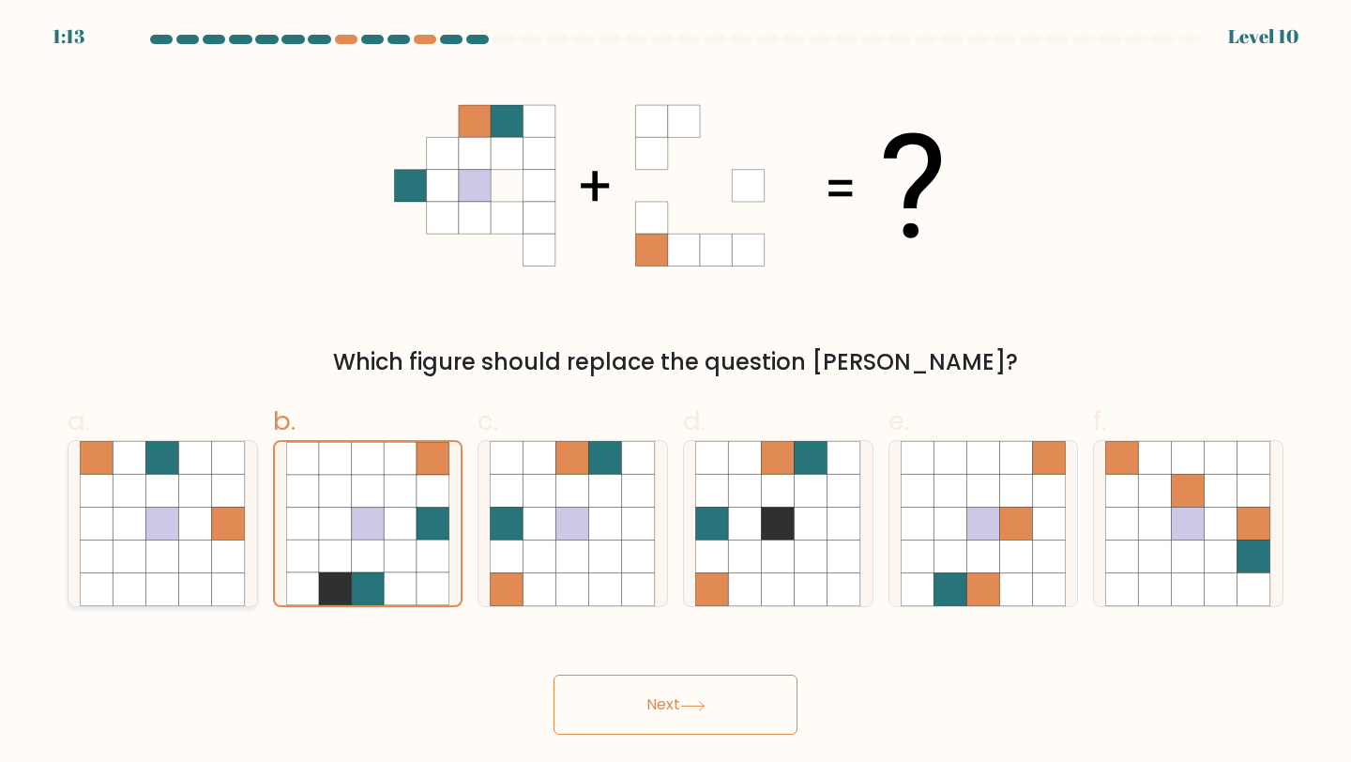
click at [144, 508] on icon at bounding box center [130, 524] width 33 height 33
click at [675, 393] on input "a." at bounding box center [675, 387] width 1 height 12
radio input "true"
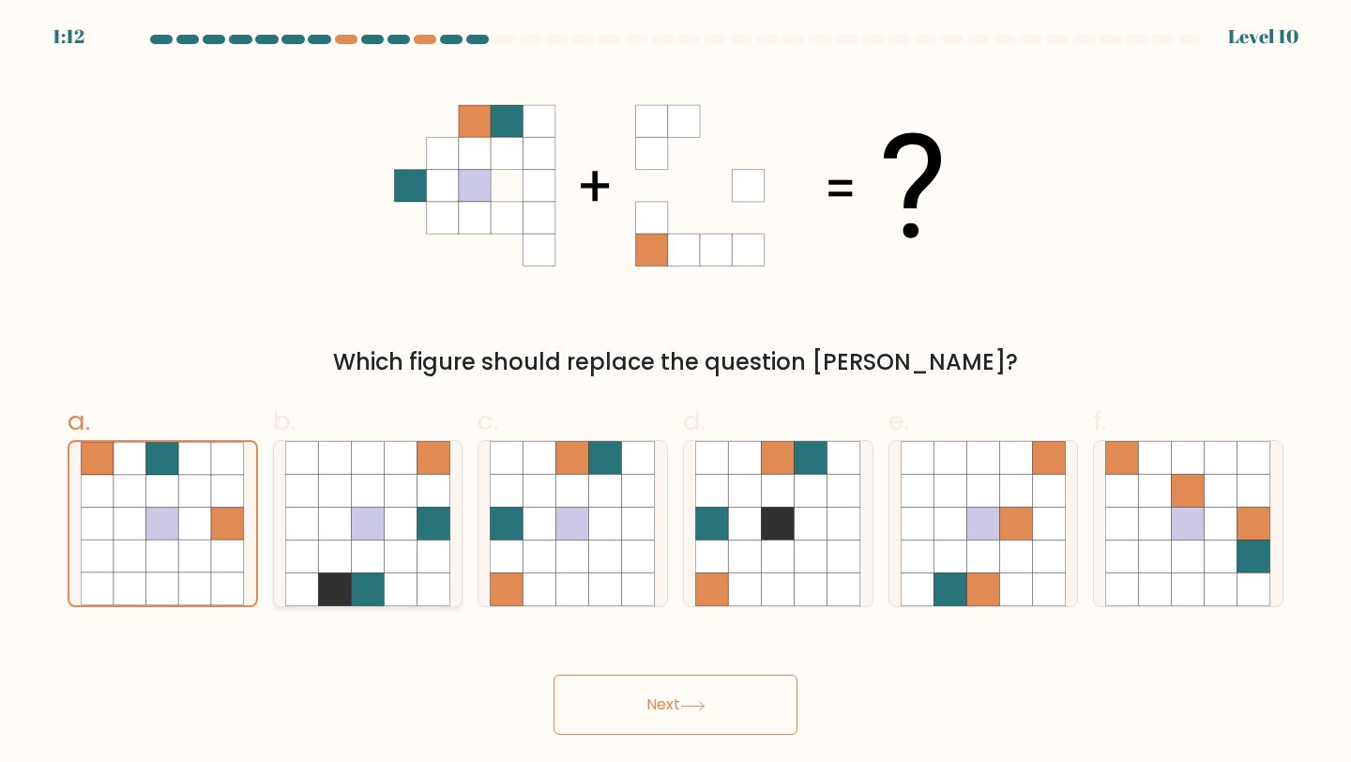
click at [337, 497] on icon at bounding box center [334, 490] width 33 height 33
click at [675, 393] on input "b." at bounding box center [675, 387] width 1 height 12
radio input "true"
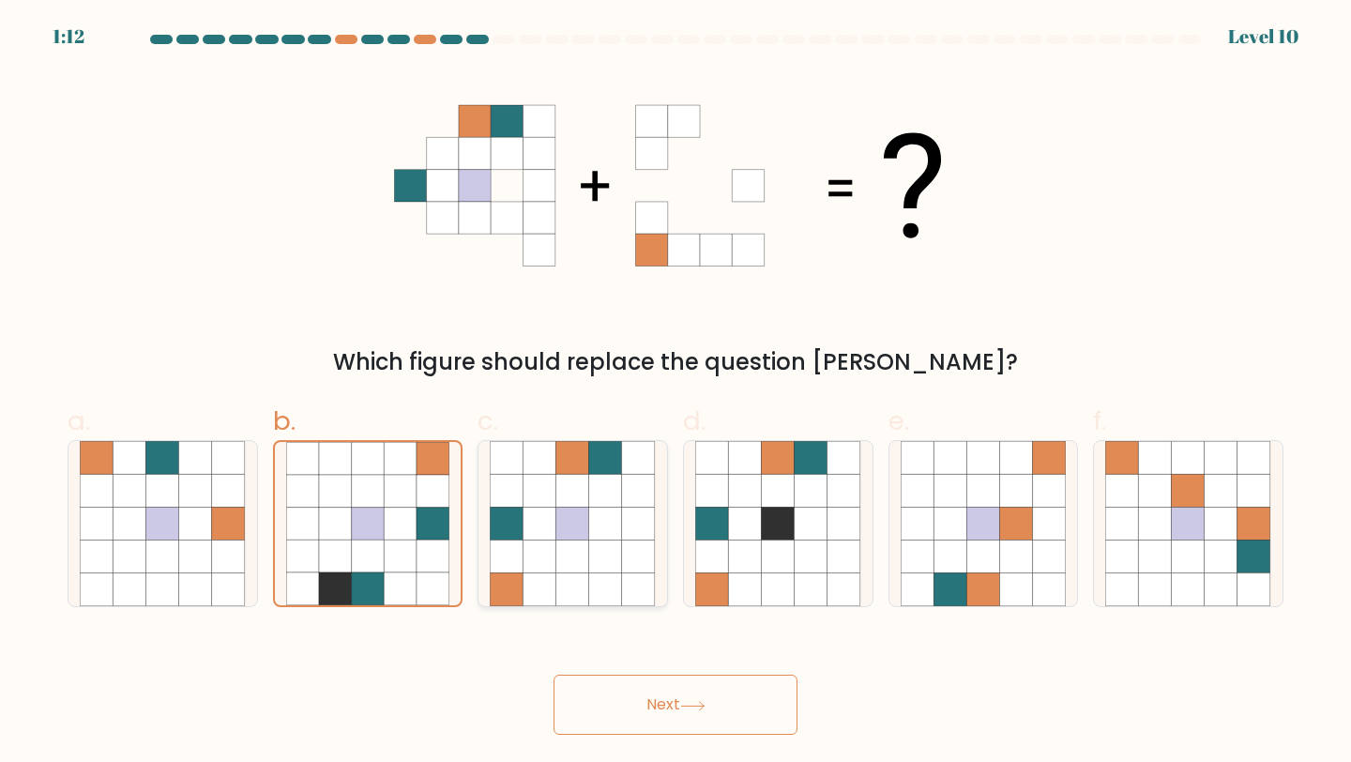
click at [550, 494] on icon at bounding box center [539, 490] width 33 height 33
click at [675, 393] on input "c." at bounding box center [675, 387] width 1 height 12
radio input "true"
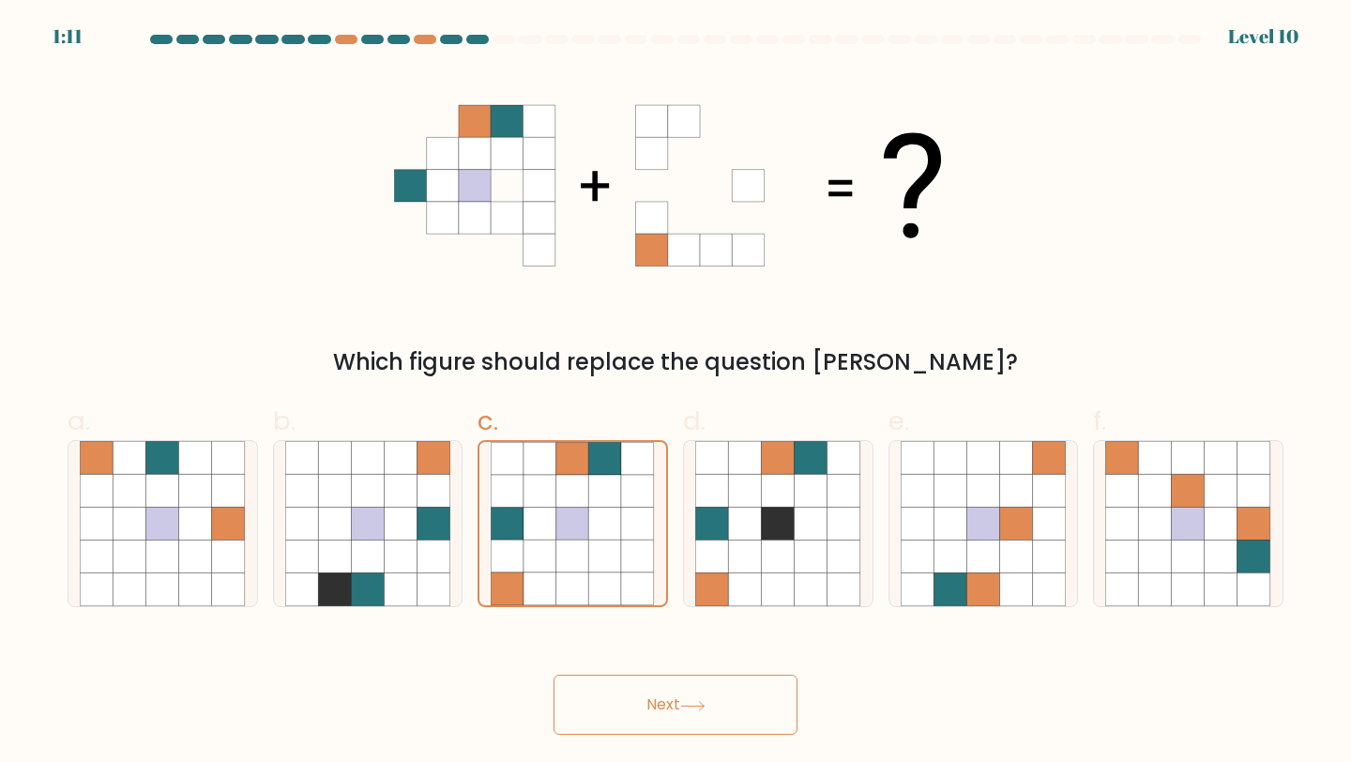
click at [639, 715] on button "Next" at bounding box center [675, 704] width 244 height 60
click at [639, 714] on button "Next" at bounding box center [675, 704] width 244 height 60
click at [604, 568] on icon at bounding box center [605, 556] width 33 height 33
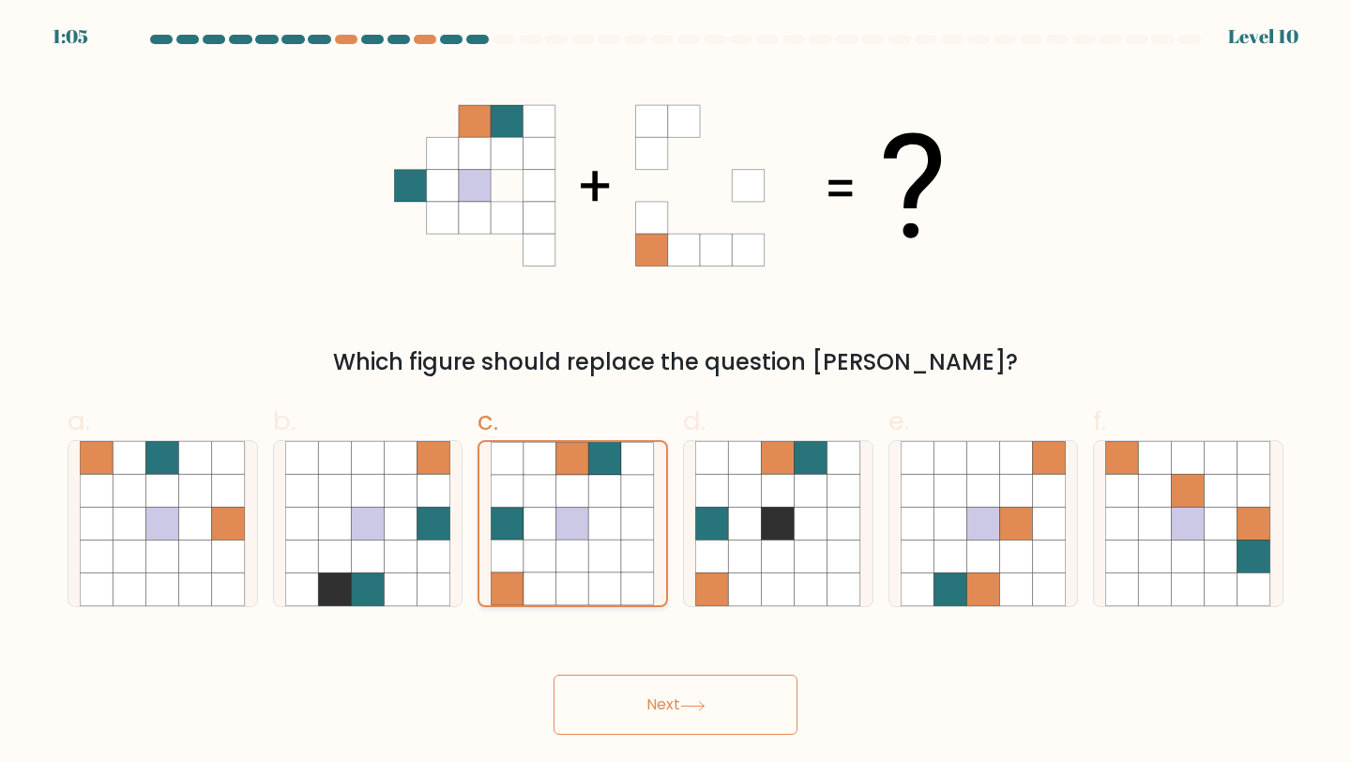
click at [675, 393] on input "c." at bounding box center [675, 387] width 1 height 12
click at [604, 568] on icon at bounding box center [605, 556] width 33 height 33
click at [675, 393] on input "c." at bounding box center [675, 387] width 1 height 12
click at [639, 717] on button "Next" at bounding box center [675, 704] width 244 height 60
click at [751, 586] on icon at bounding box center [745, 589] width 33 height 33
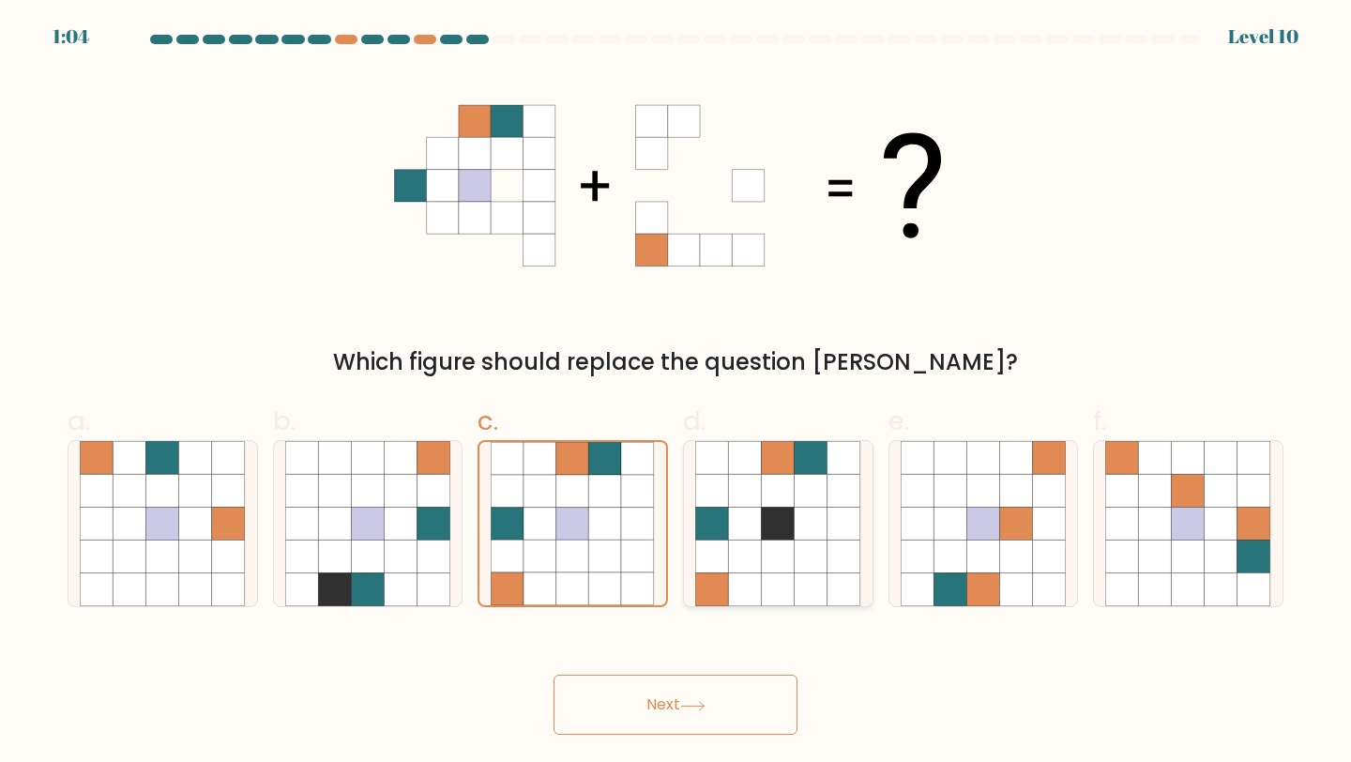
click at [676, 393] on input "d." at bounding box center [675, 387] width 1 height 12
radio input "true"
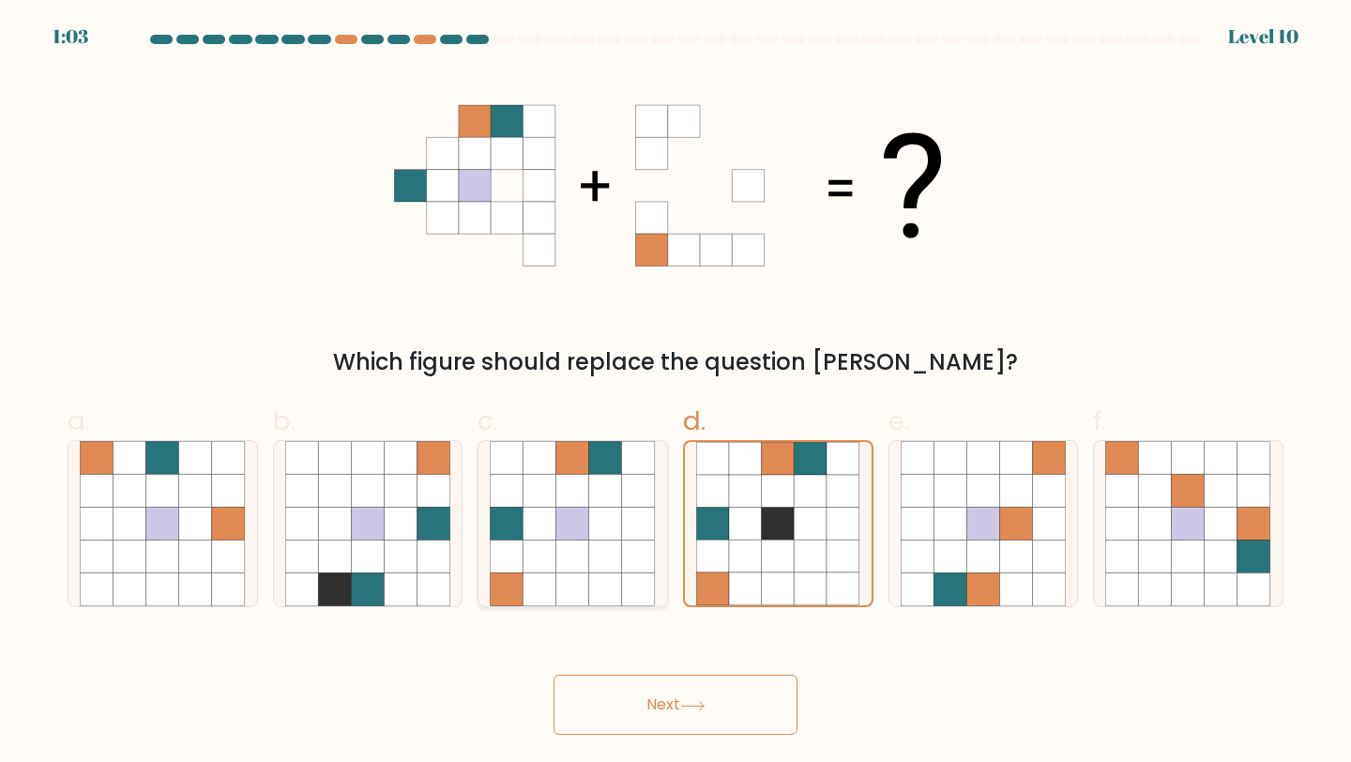
click at [594, 596] on icon at bounding box center [605, 589] width 33 height 33
click at [675, 393] on input "c." at bounding box center [675, 387] width 1 height 12
radio input "true"
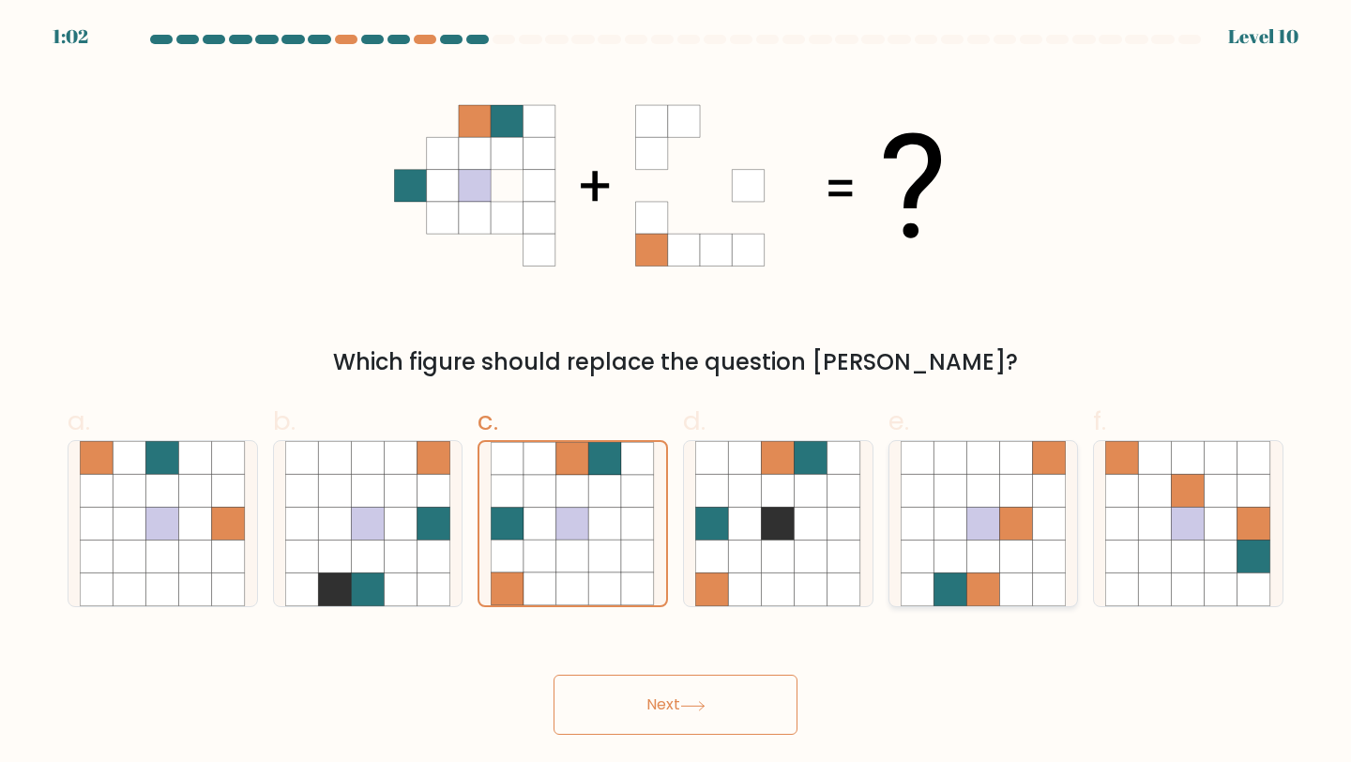
click at [917, 557] on icon at bounding box center [917, 556] width 33 height 33
click at [676, 393] on input "e." at bounding box center [675, 387] width 1 height 12
radio input "true"
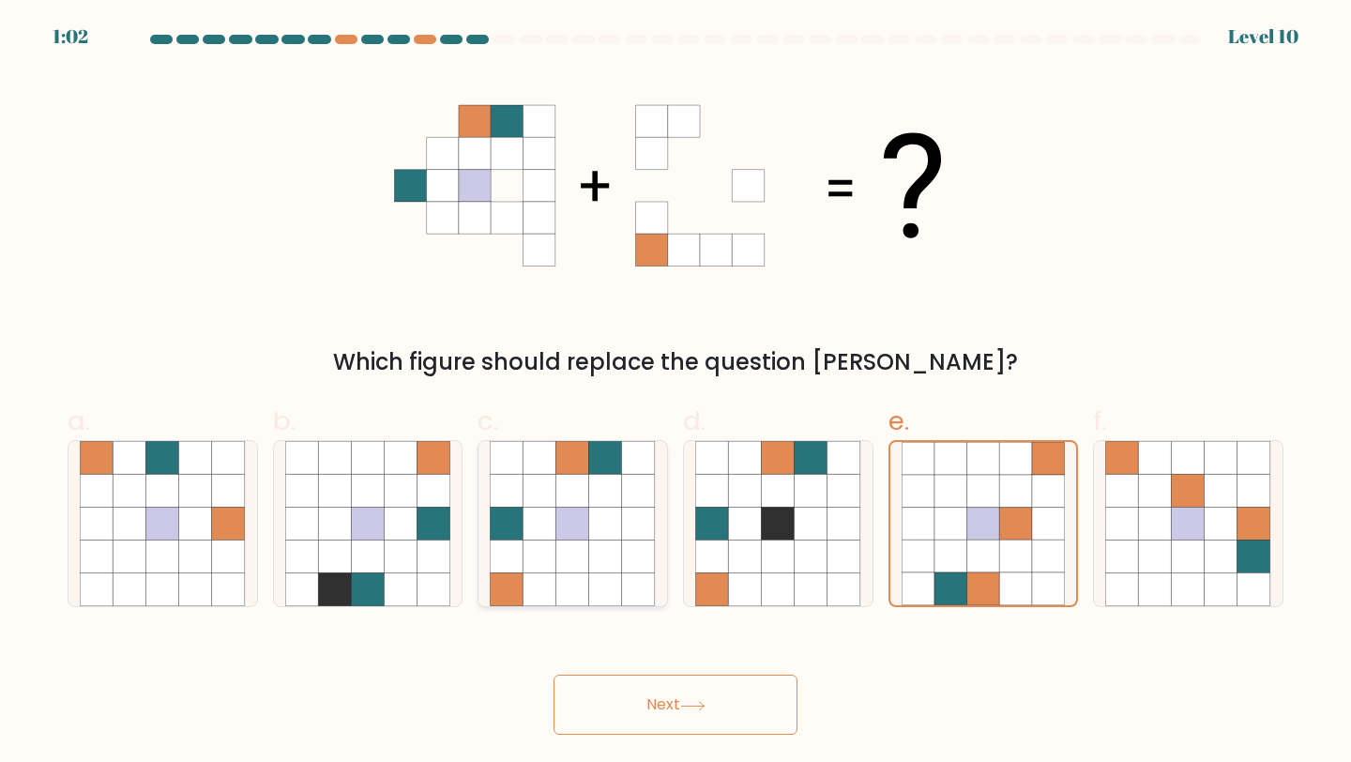
click at [522, 594] on icon at bounding box center [507, 589] width 33 height 33
click at [675, 393] on input "c." at bounding box center [675, 387] width 1 height 12
radio input "true"
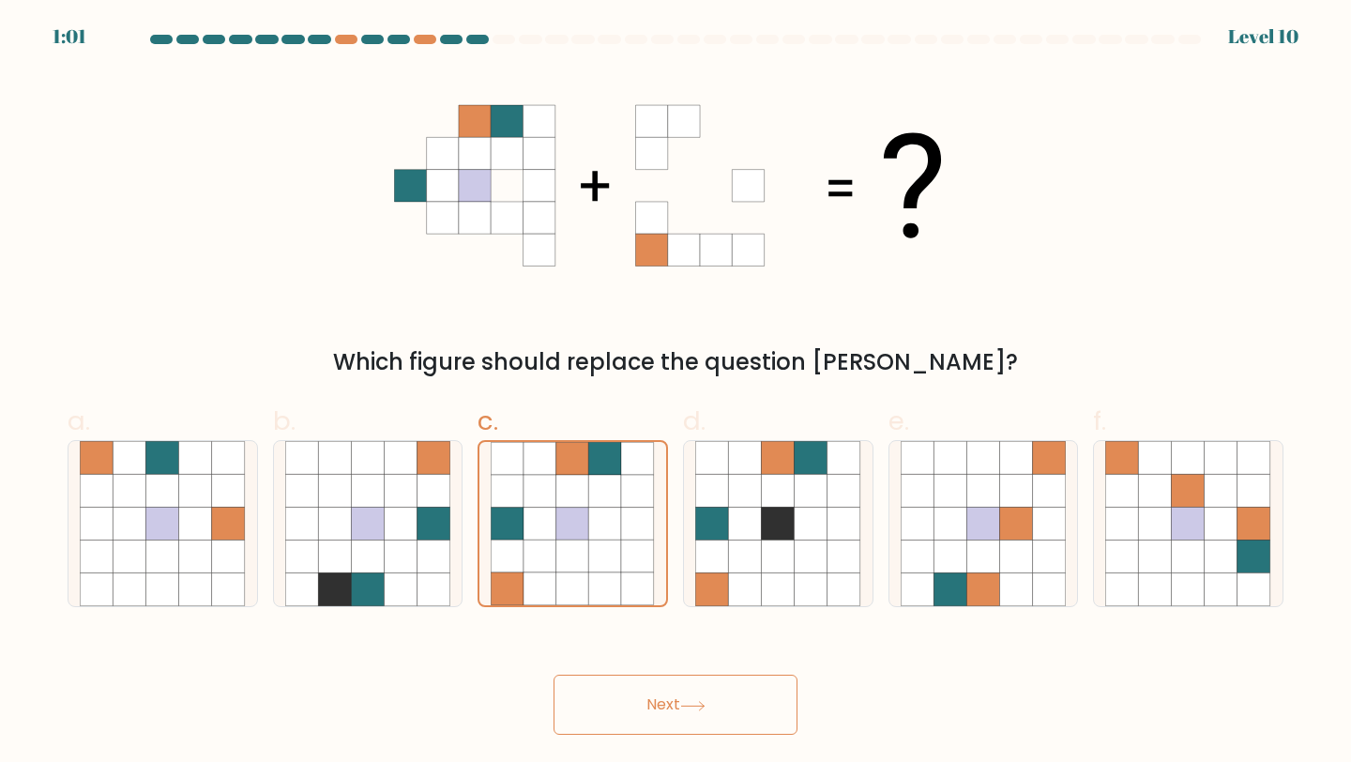
click at [602, 695] on button "Next" at bounding box center [675, 704] width 244 height 60
click at [372, 620] on form at bounding box center [675, 385] width 1351 height 700
click at [354, 596] on icon at bounding box center [367, 589] width 33 height 33
click at [675, 393] on input "b." at bounding box center [675, 387] width 1 height 12
radio input "true"
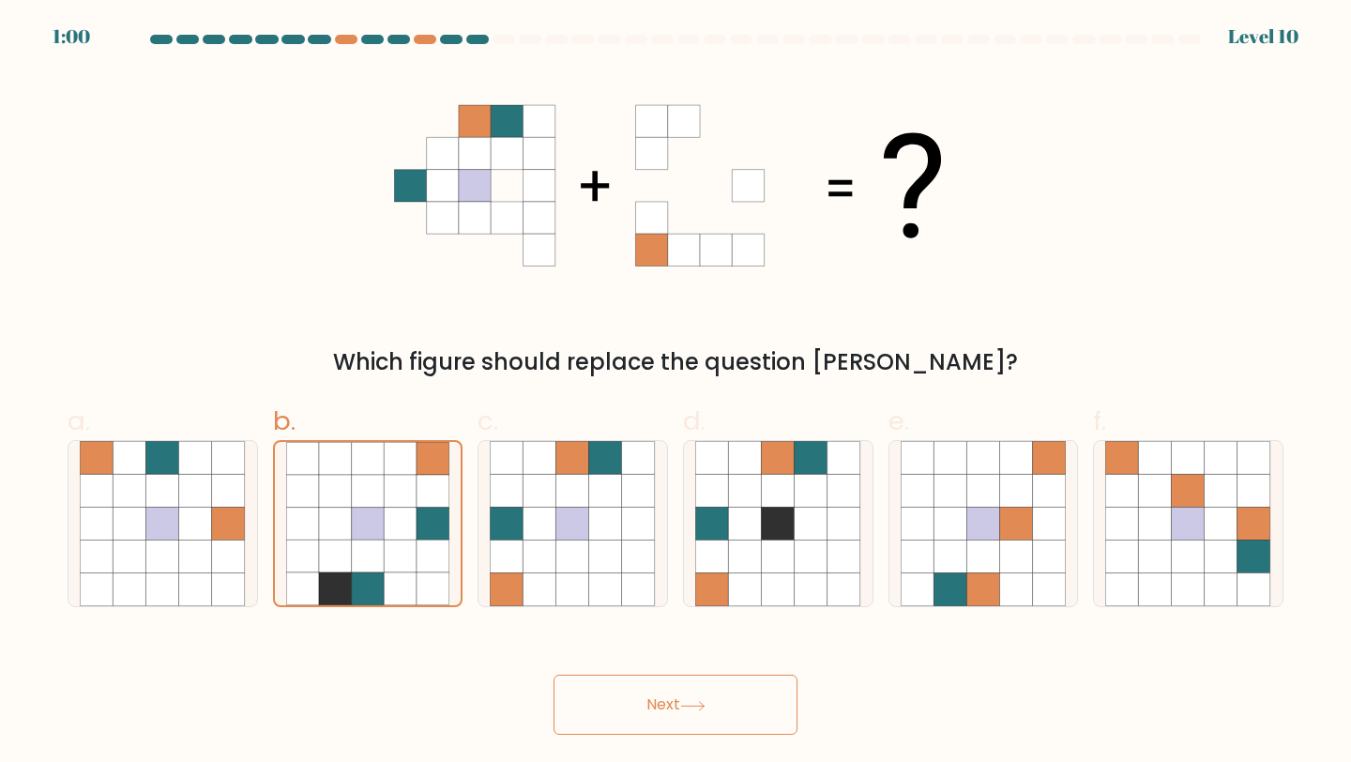
click at [590, 686] on button "Next" at bounding box center [675, 704] width 244 height 60
click at [570, 481] on icon at bounding box center [572, 490] width 33 height 33
click at [675, 393] on input "c." at bounding box center [675, 387] width 1 height 12
radio input "true"
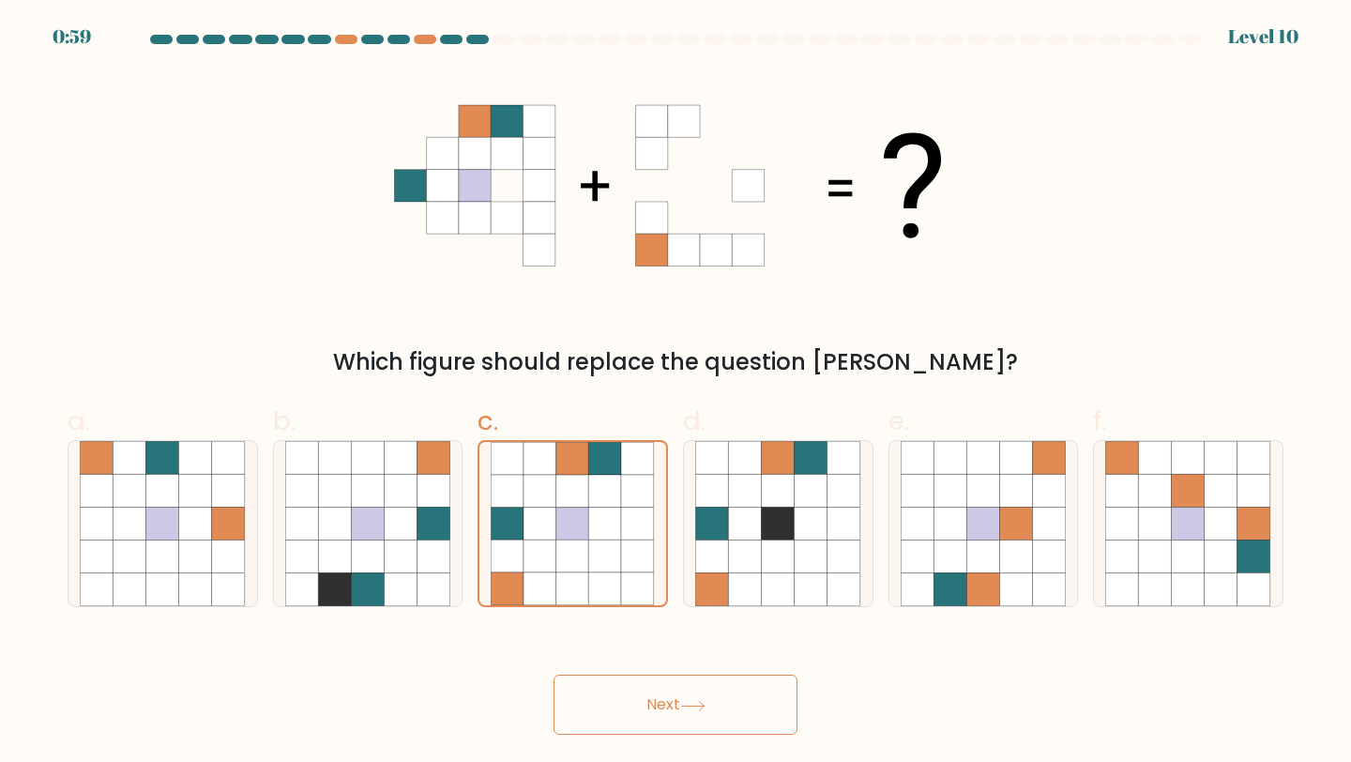
click at [648, 761] on body "0:59 Level 10" at bounding box center [675, 381] width 1351 height 762
click at [654, 705] on button "Next" at bounding box center [675, 704] width 244 height 60
click at [528, 561] on icon at bounding box center [539, 556] width 33 height 33
click at [675, 393] on input "c." at bounding box center [675, 387] width 1 height 12
radio input "true"
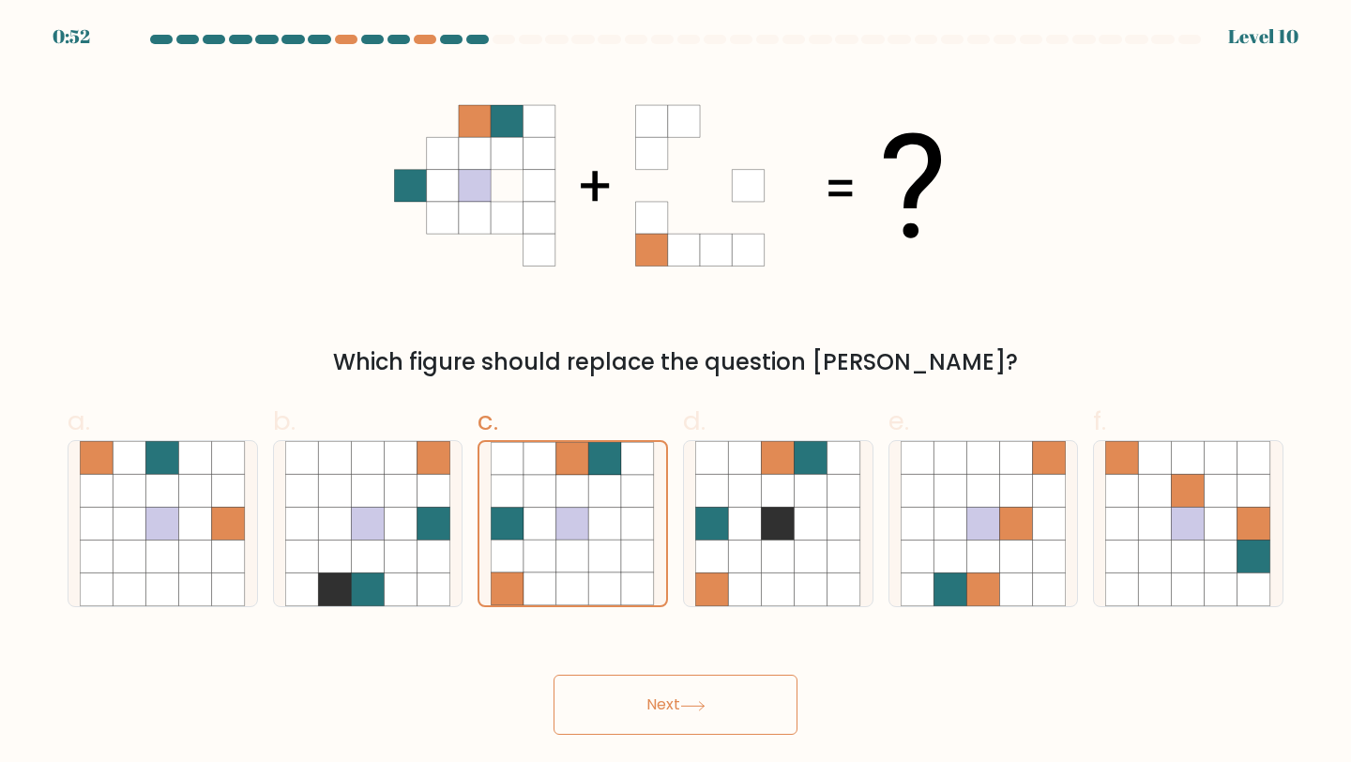
click at [649, 706] on button "Next" at bounding box center [675, 704] width 244 height 60
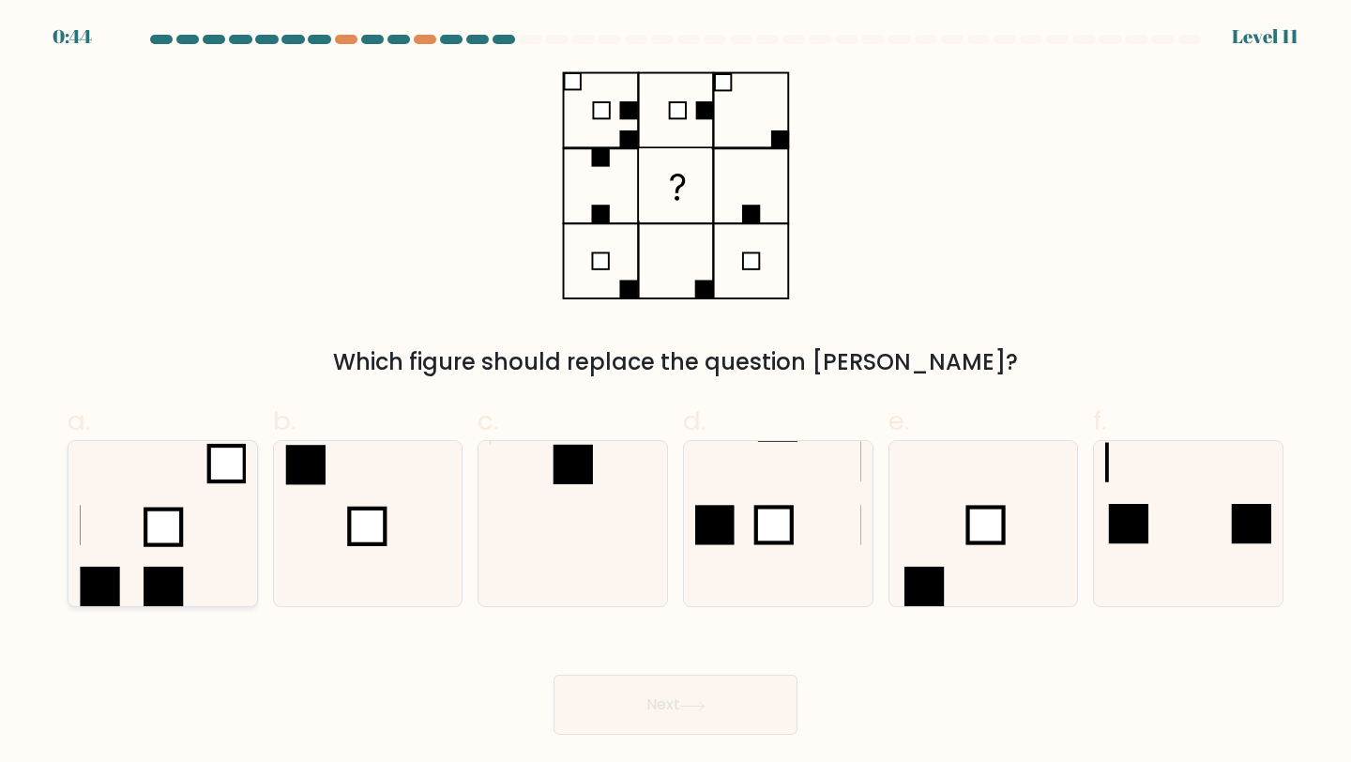
click at [184, 587] on icon at bounding box center [163, 524] width 166 height 166
click at [675, 393] on input "a." at bounding box center [675, 387] width 1 height 12
radio input "true"
click at [559, 553] on icon at bounding box center [573, 524] width 166 height 166
click at [675, 393] on input "c." at bounding box center [675, 387] width 1 height 12
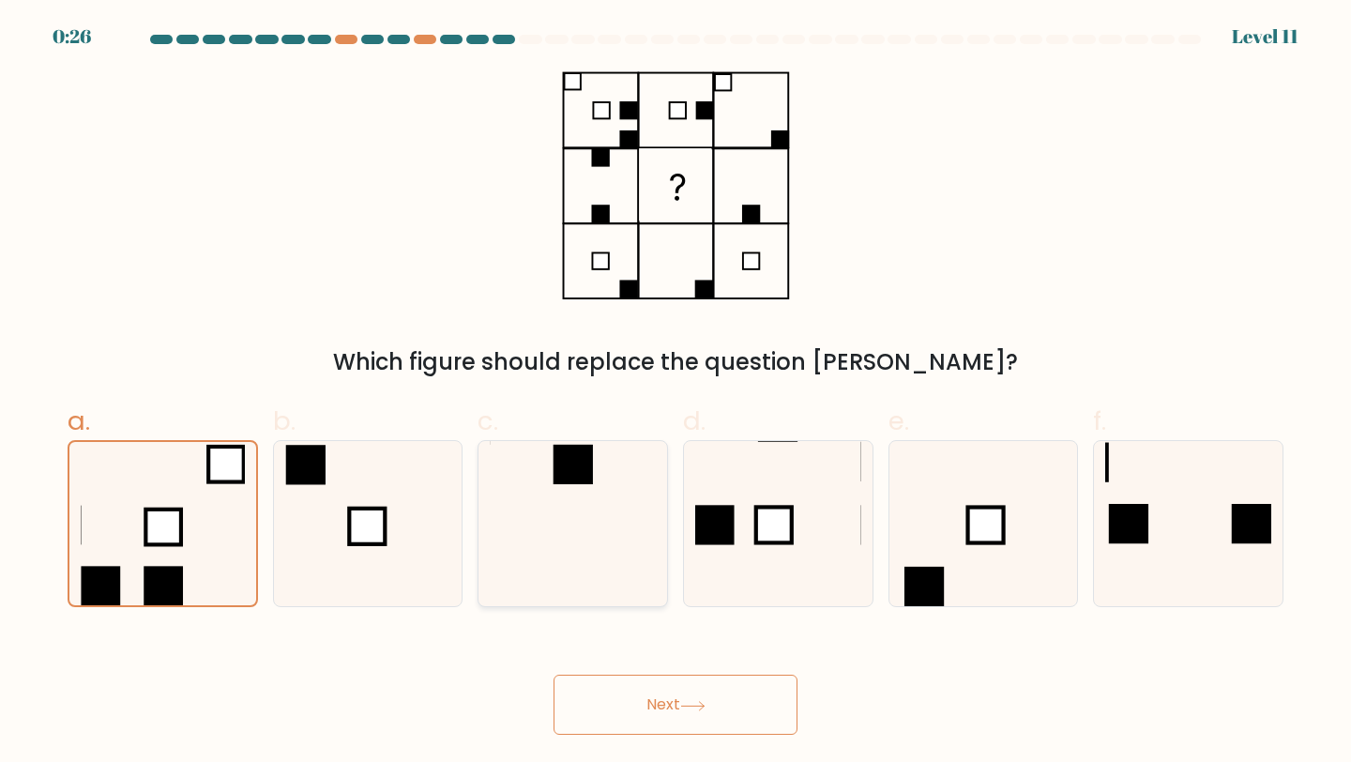
radio input "true"
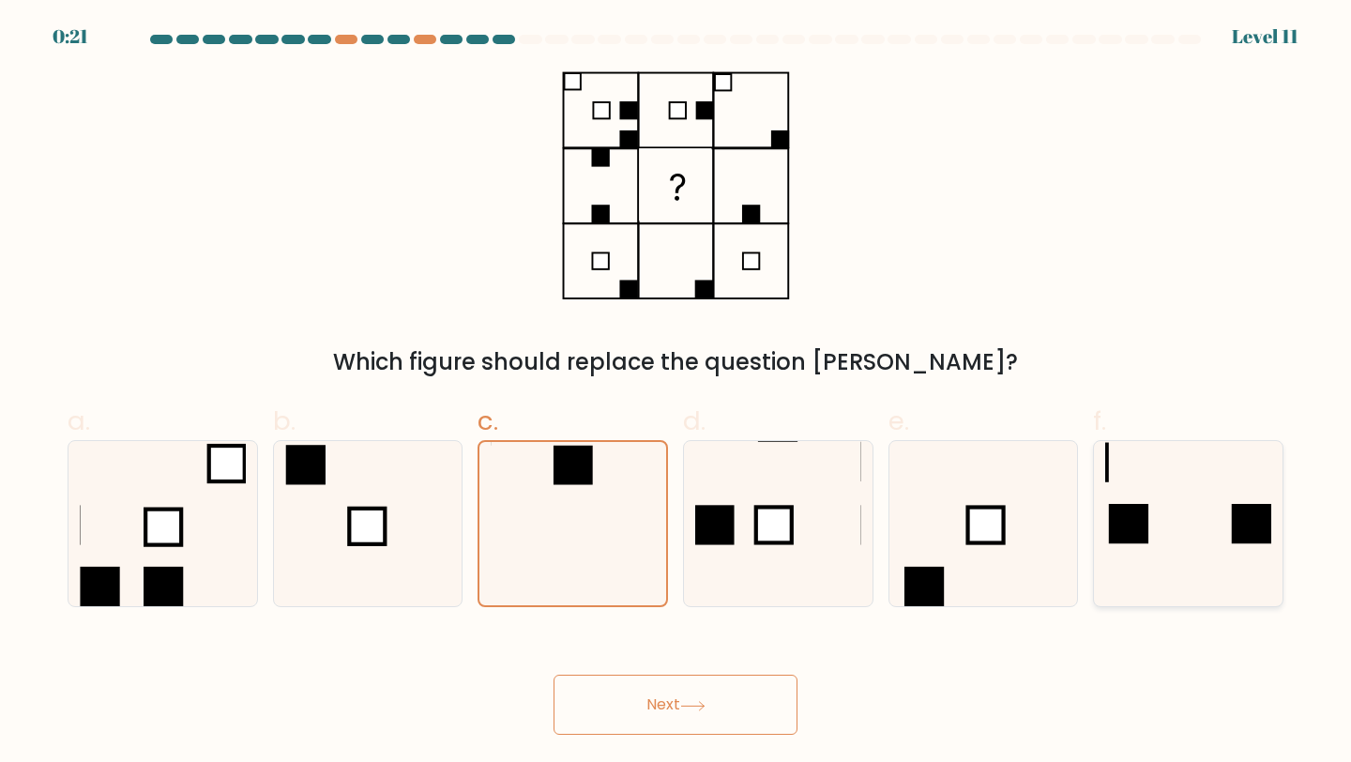
click at [1141, 534] on rect at bounding box center [1128, 523] width 39 height 39
click at [676, 393] on input "f." at bounding box center [675, 387] width 1 height 12
radio input "true"
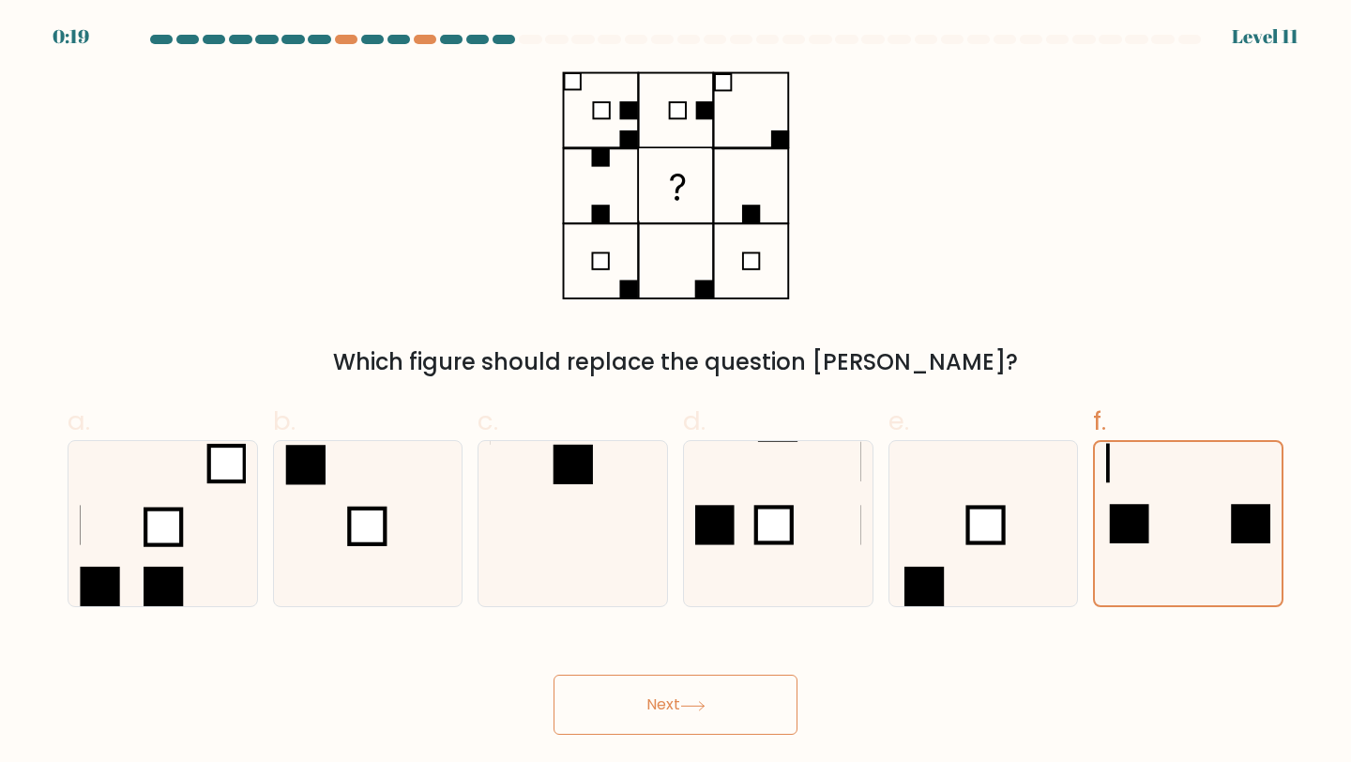
click at [617, 692] on button "Next" at bounding box center [675, 704] width 244 height 60
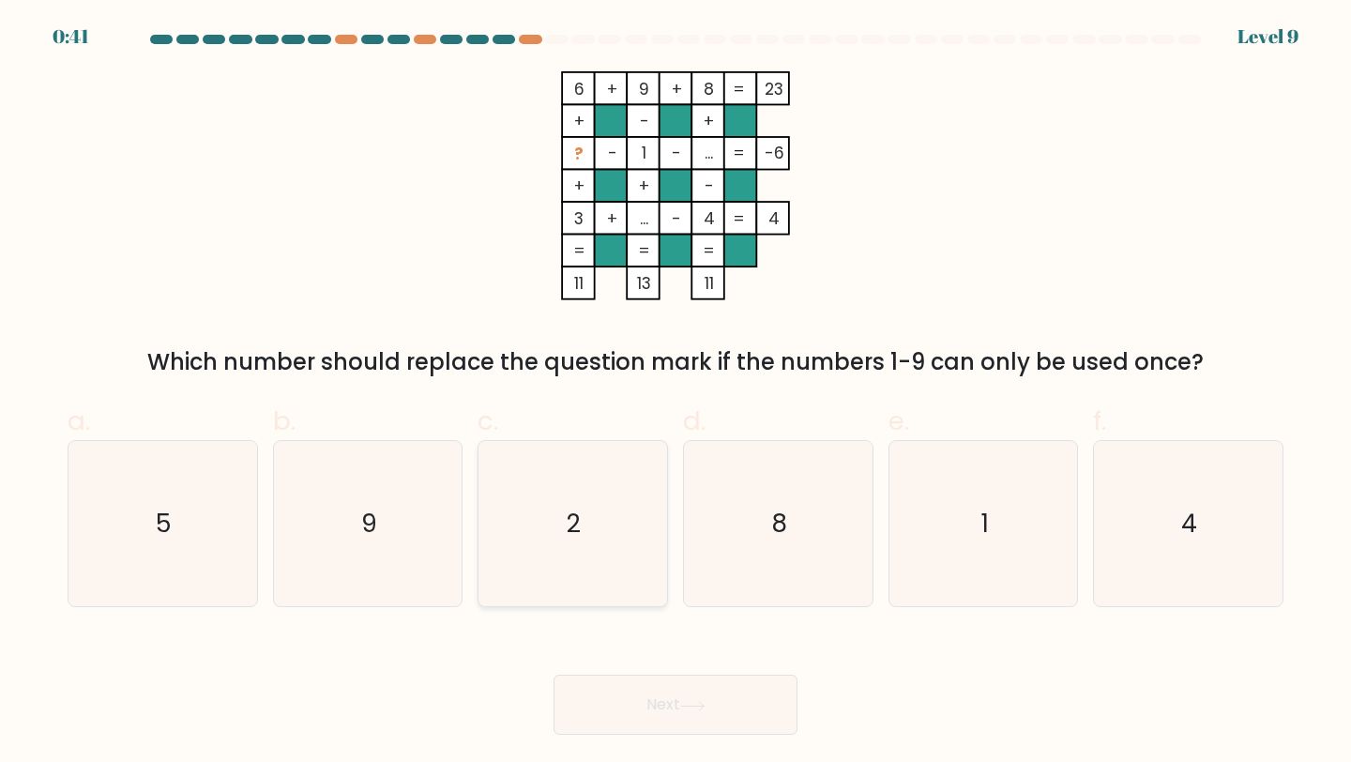
click at [593, 506] on icon "2" at bounding box center [573, 524] width 166 height 166
click at [675, 393] on input "c. 2" at bounding box center [675, 387] width 1 height 12
radio input "true"
click at [629, 664] on div "Next" at bounding box center [675, 681] width 1238 height 105
click at [630, 707] on button "Next" at bounding box center [675, 704] width 244 height 60
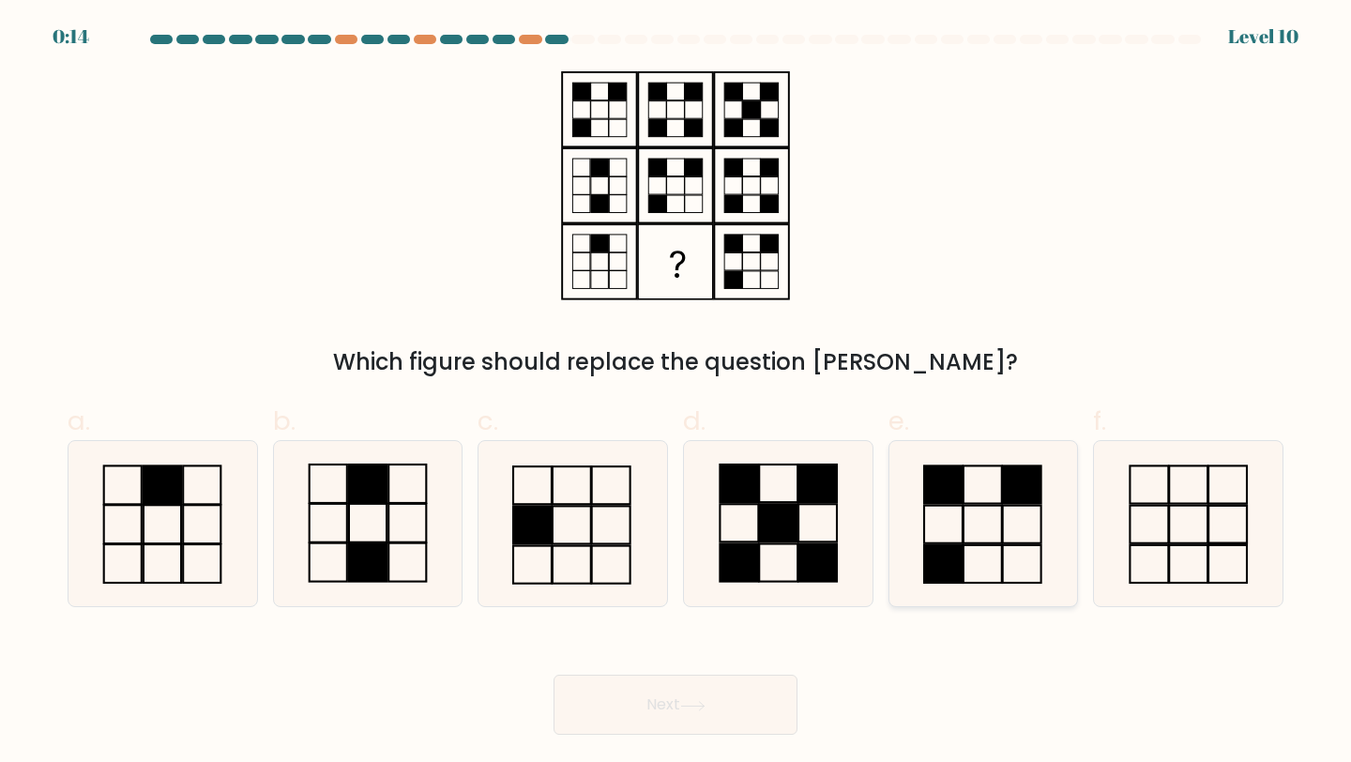
click at [962, 517] on rect at bounding box center [943, 525] width 38 height 38
click at [676, 393] on input "e." at bounding box center [675, 387] width 1 height 12
radio input "true"
click at [783, 535] on rect at bounding box center [778, 523] width 38 height 38
click at [676, 393] on input "d." at bounding box center [675, 387] width 1 height 12
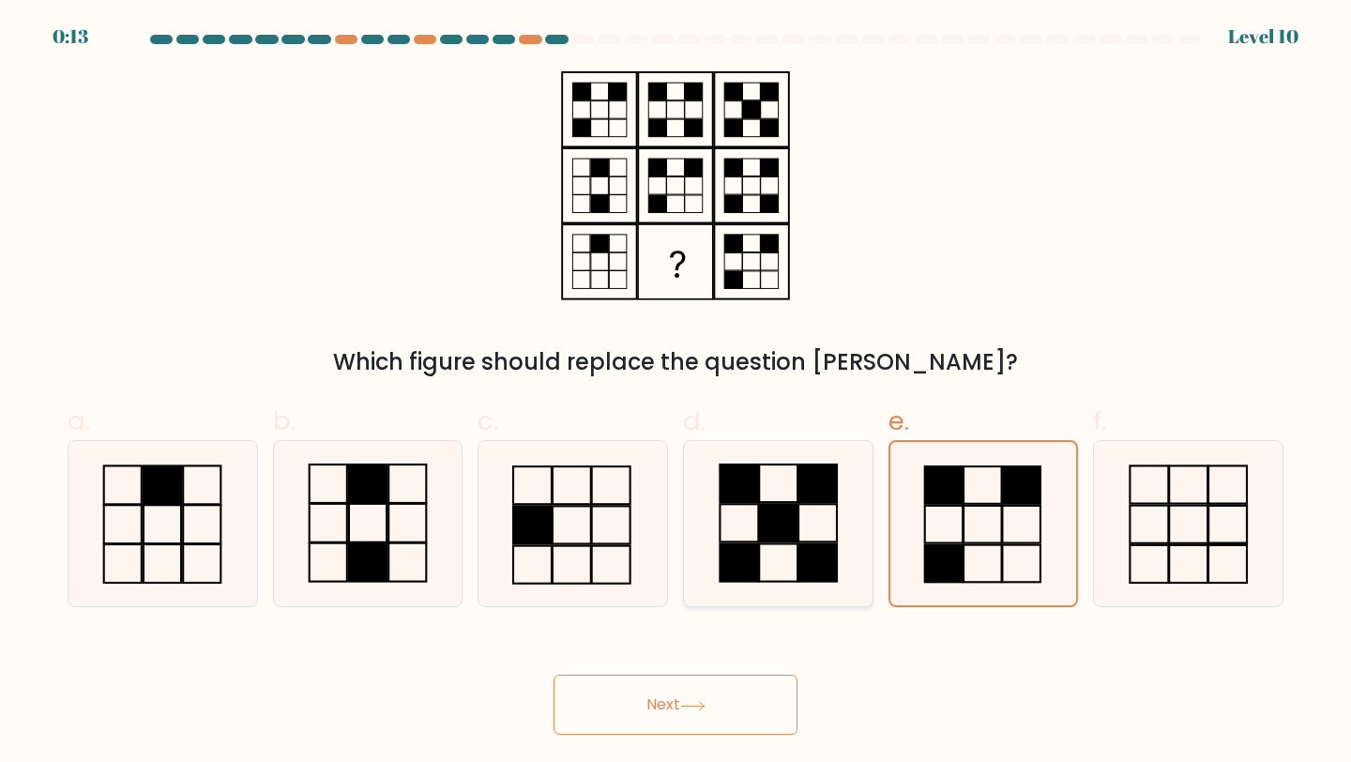
radio input "true"
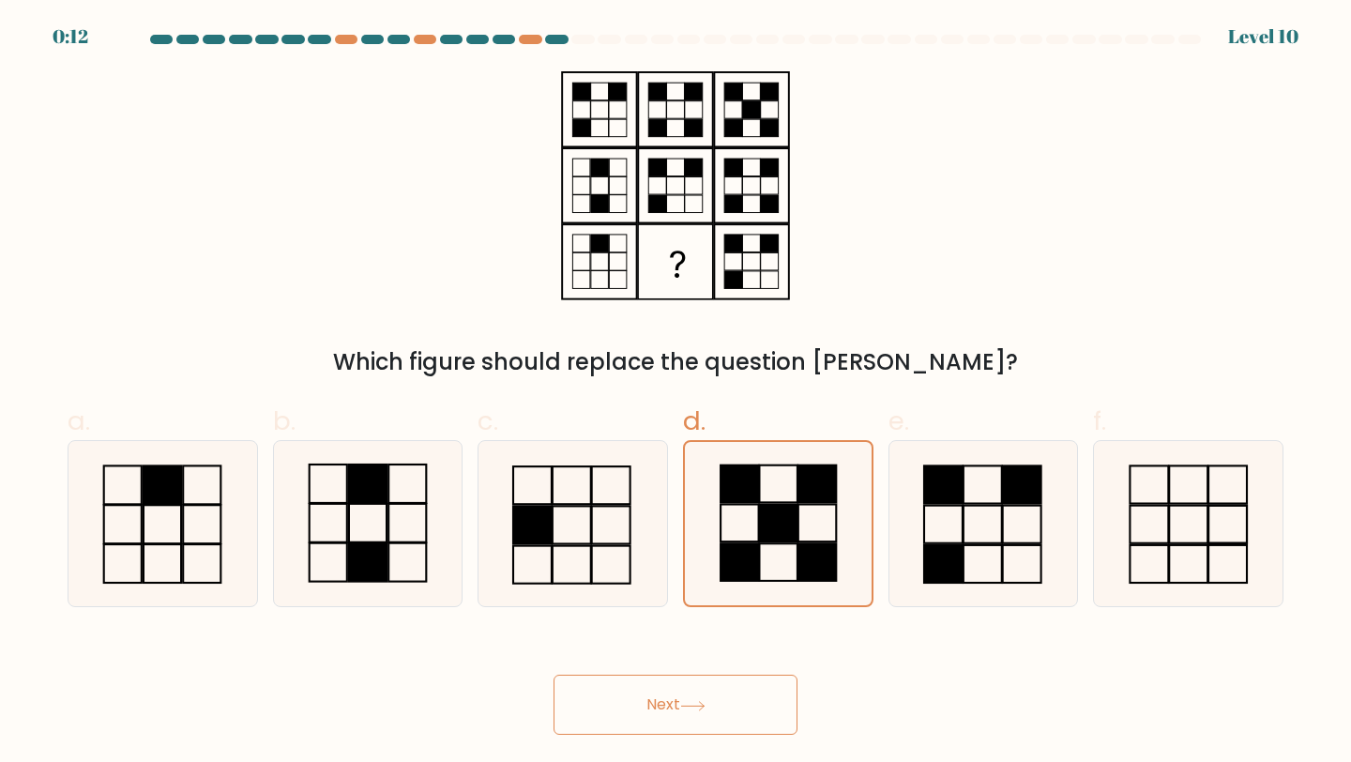
click at [720, 683] on button "Next" at bounding box center [675, 704] width 244 height 60
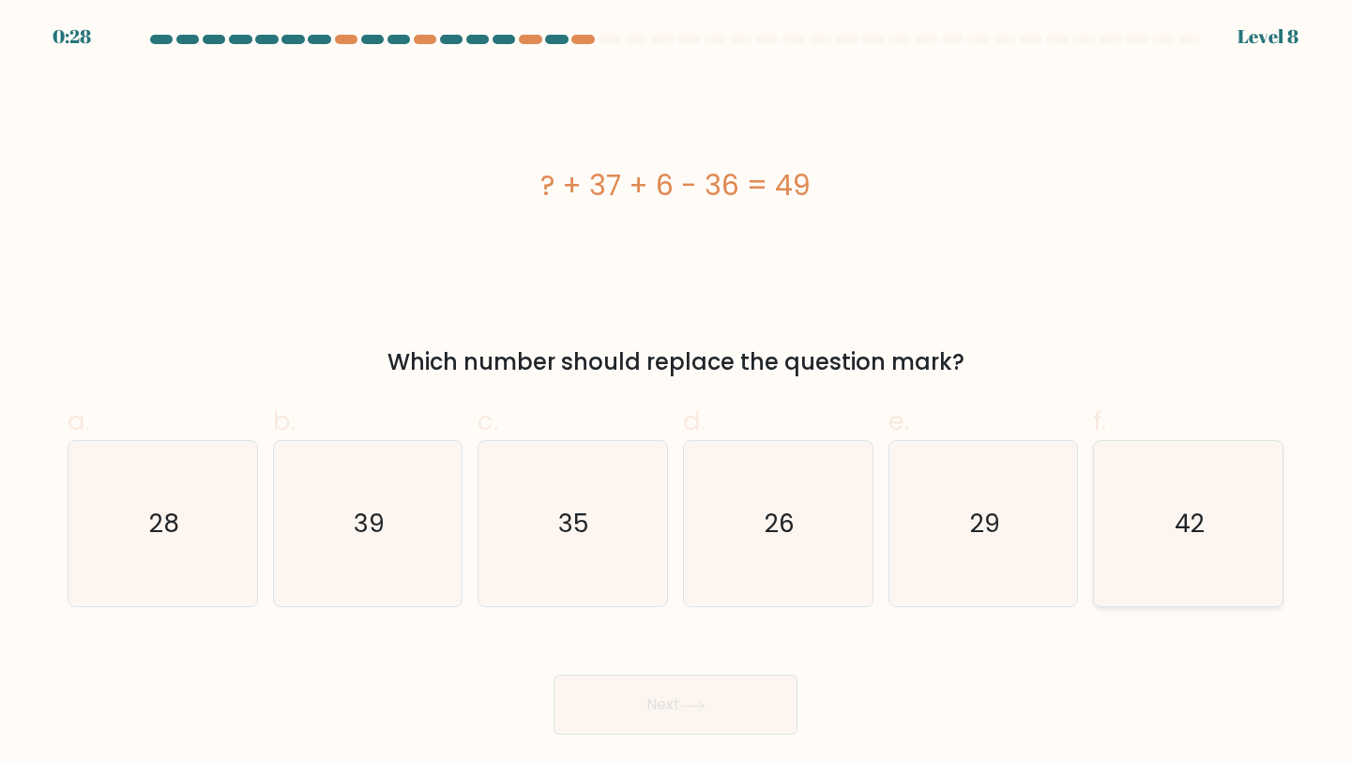
click at [1211, 471] on icon "42" at bounding box center [1188, 524] width 166 height 166
click at [676, 393] on input "f. 42" at bounding box center [675, 387] width 1 height 12
radio input "true"
click at [738, 705] on button "Next" at bounding box center [675, 704] width 244 height 60
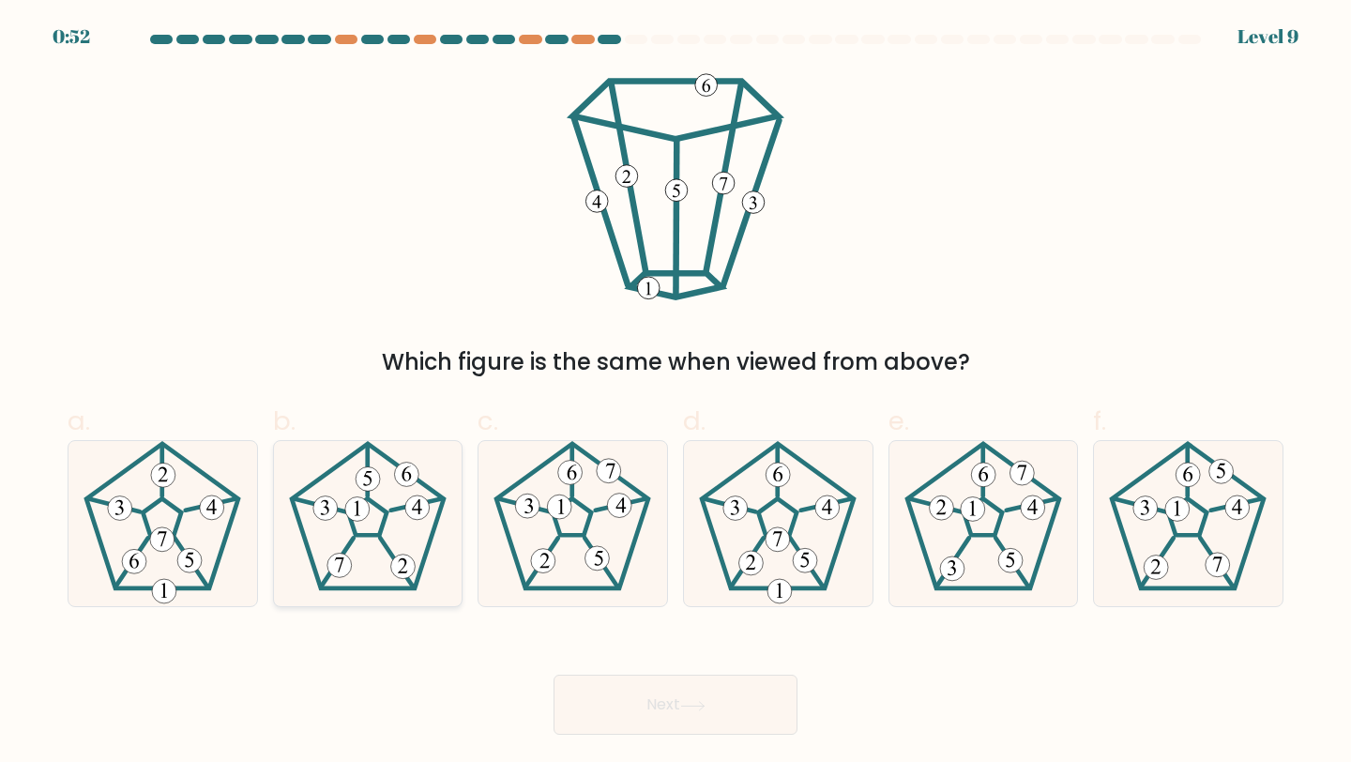
click at [375, 567] on icon at bounding box center [368, 524] width 166 height 166
click at [675, 393] on input "b." at bounding box center [675, 387] width 1 height 12
radio input "true"
click at [697, 685] on button "Next" at bounding box center [675, 704] width 244 height 60
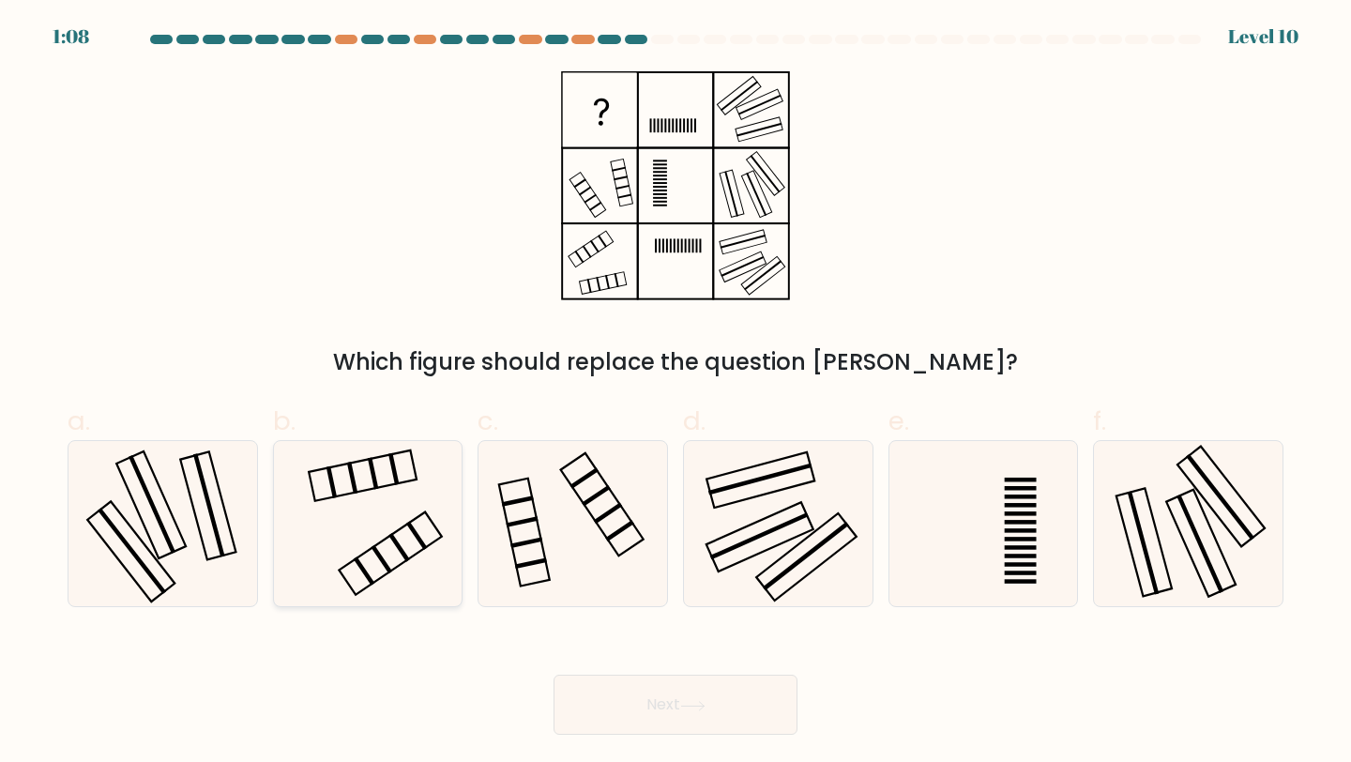
click at [389, 536] on rect at bounding box center [399, 547] width 22 height 29
click at [675, 393] on input "b." at bounding box center [675, 387] width 1 height 12
radio input "true"
click at [615, 700] on button "Next" at bounding box center [675, 704] width 244 height 60
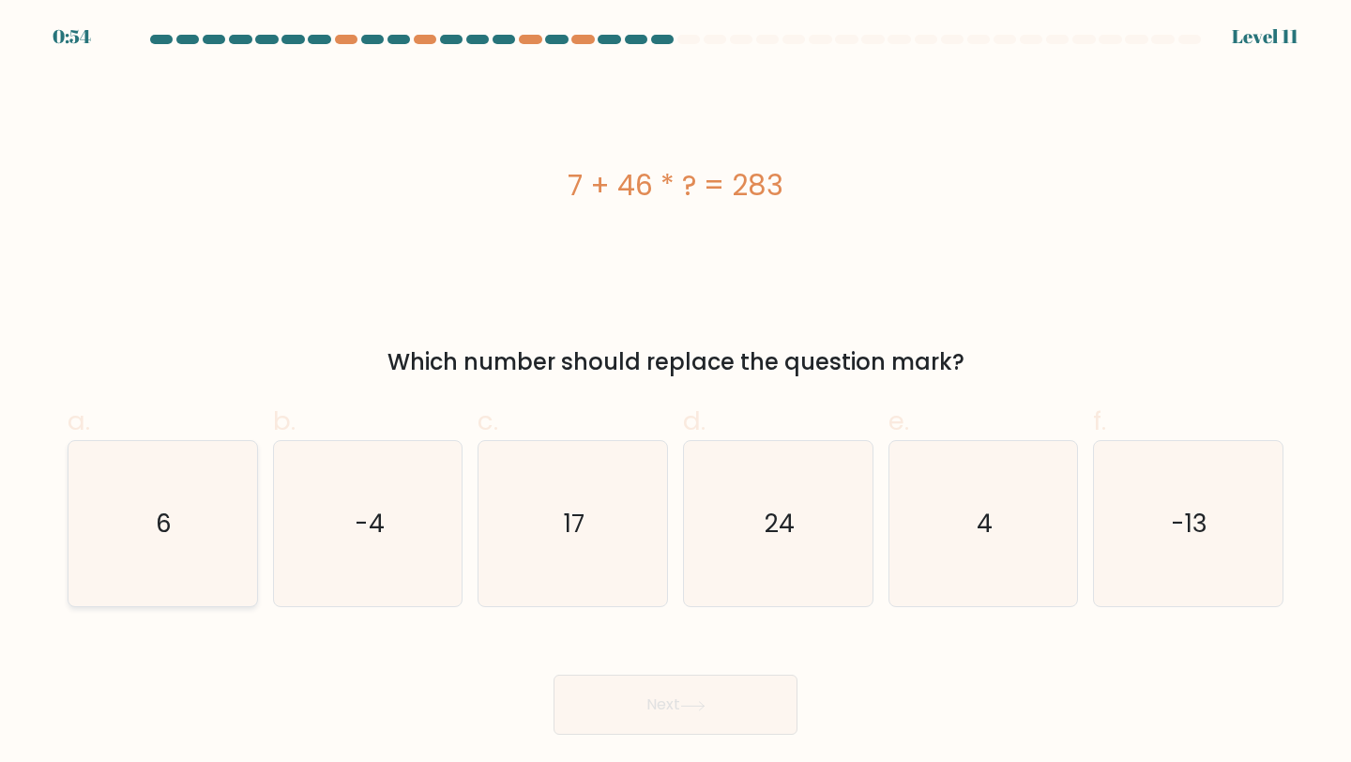
click at [174, 538] on icon "6" at bounding box center [163, 524] width 166 height 166
click at [675, 393] on input "a. 6" at bounding box center [675, 387] width 1 height 12
radio input "true"
click at [673, 677] on button "Next" at bounding box center [675, 704] width 244 height 60
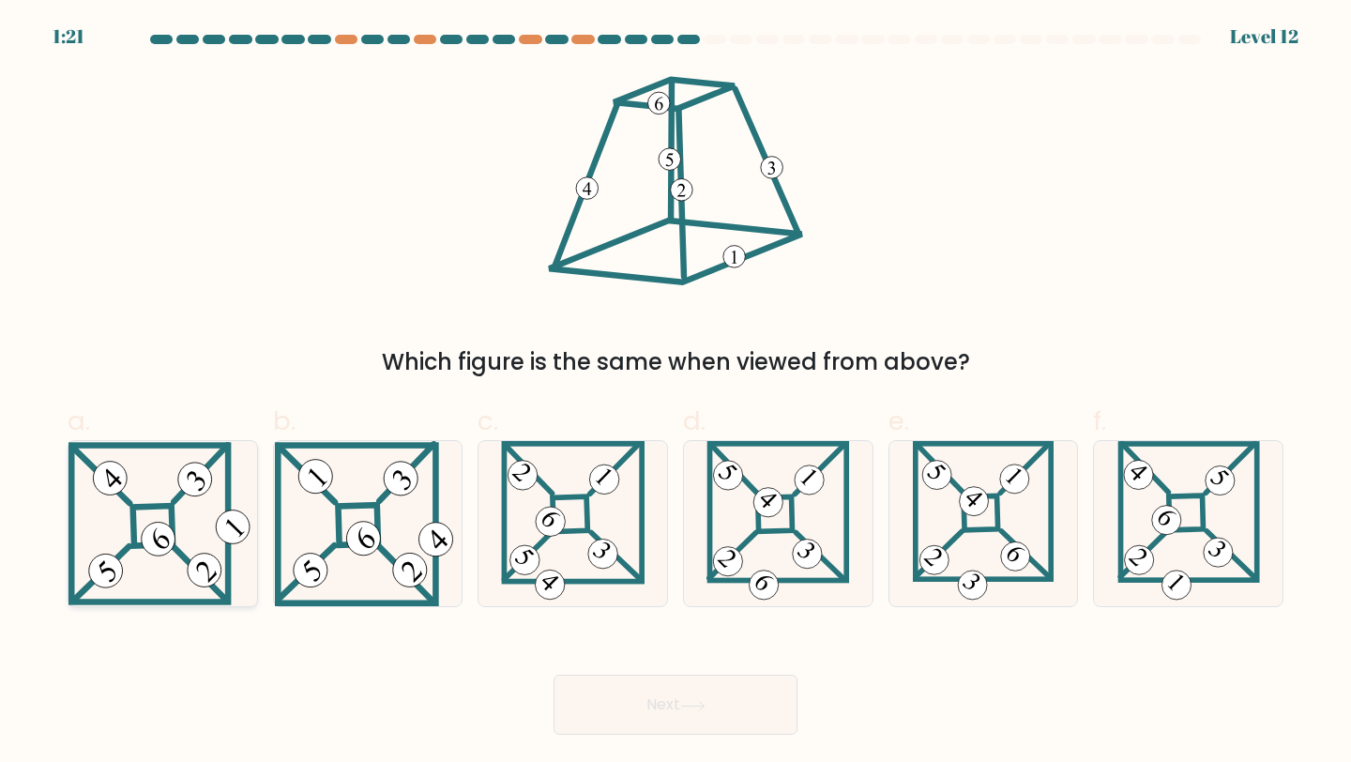
click at [147, 496] on icon at bounding box center [162, 523] width 189 height 162
click at [675, 393] on input "a." at bounding box center [675, 387] width 1 height 12
radio input "true"
click at [747, 724] on button "Next" at bounding box center [675, 704] width 244 height 60
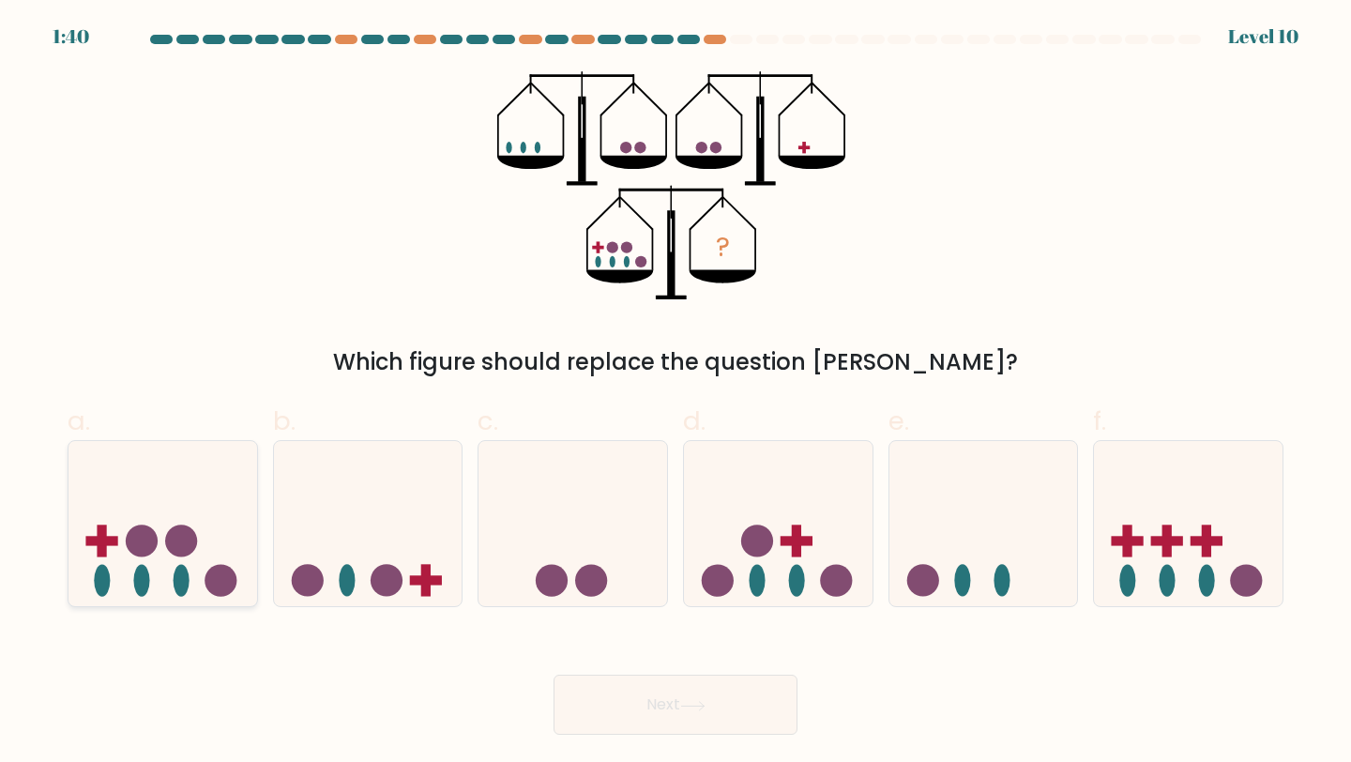
click at [189, 535] on circle at bounding box center [181, 540] width 32 height 32
click at [675, 393] on input "a." at bounding box center [675, 387] width 1 height 12
radio input "true"
click at [995, 514] on icon at bounding box center [983, 524] width 189 height 156
click at [676, 393] on input "e." at bounding box center [675, 387] width 1 height 12
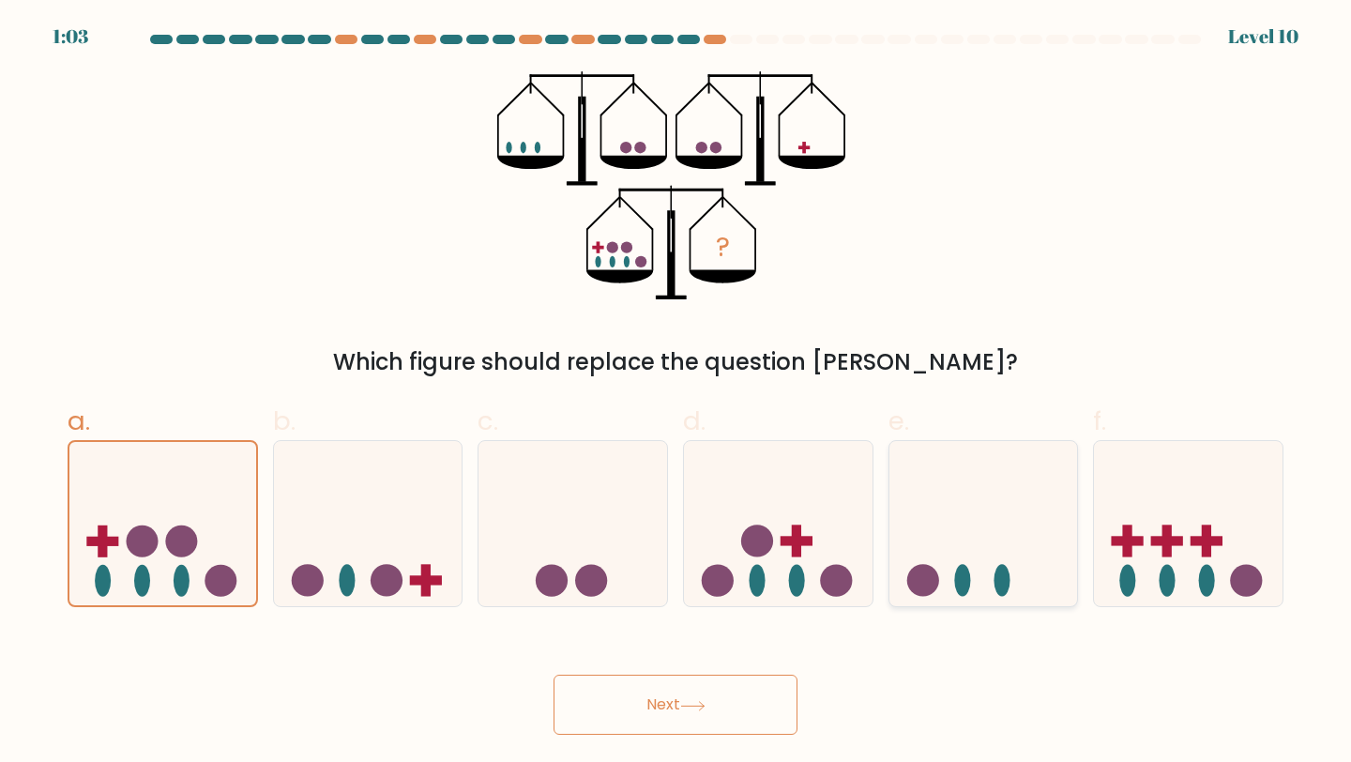
radio input "true"
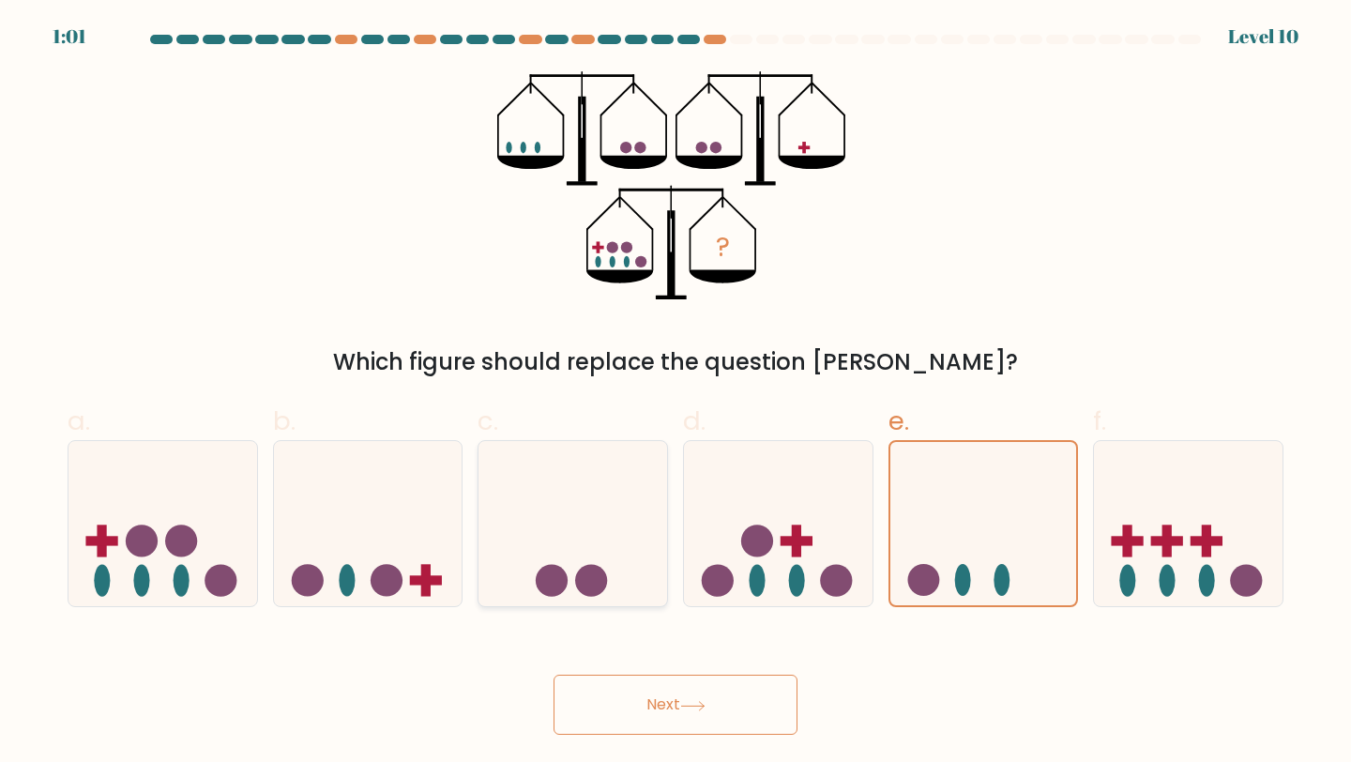
click at [587, 549] on icon at bounding box center [572, 524] width 189 height 156
click at [675, 393] on input "c." at bounding box center [675, 387] width 1 height 12
radio input "true"
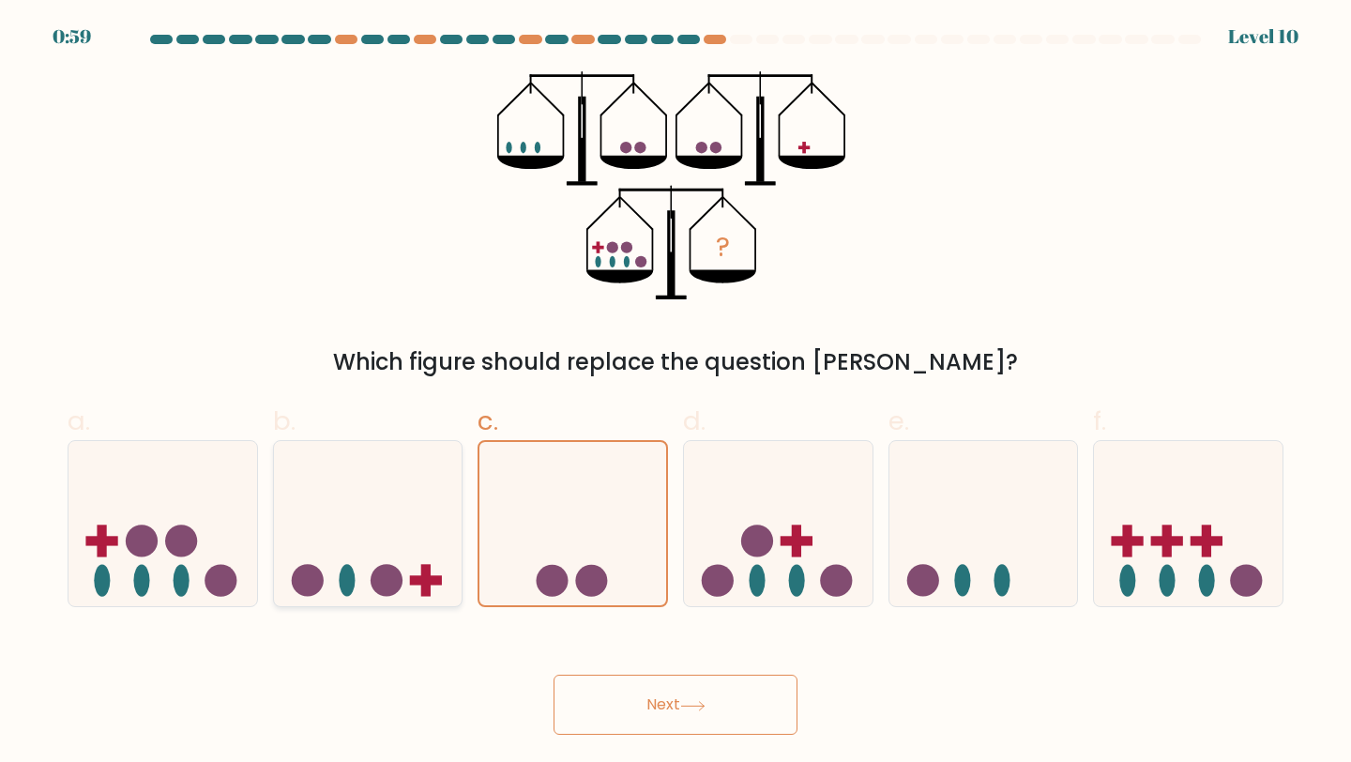
click at [377, 583] on circle at bounding box center [387, 581] width 32 height 32
click at [675, 393] on input "b." at bounding box center [675, 387] width 1 height 12
radio input "true"
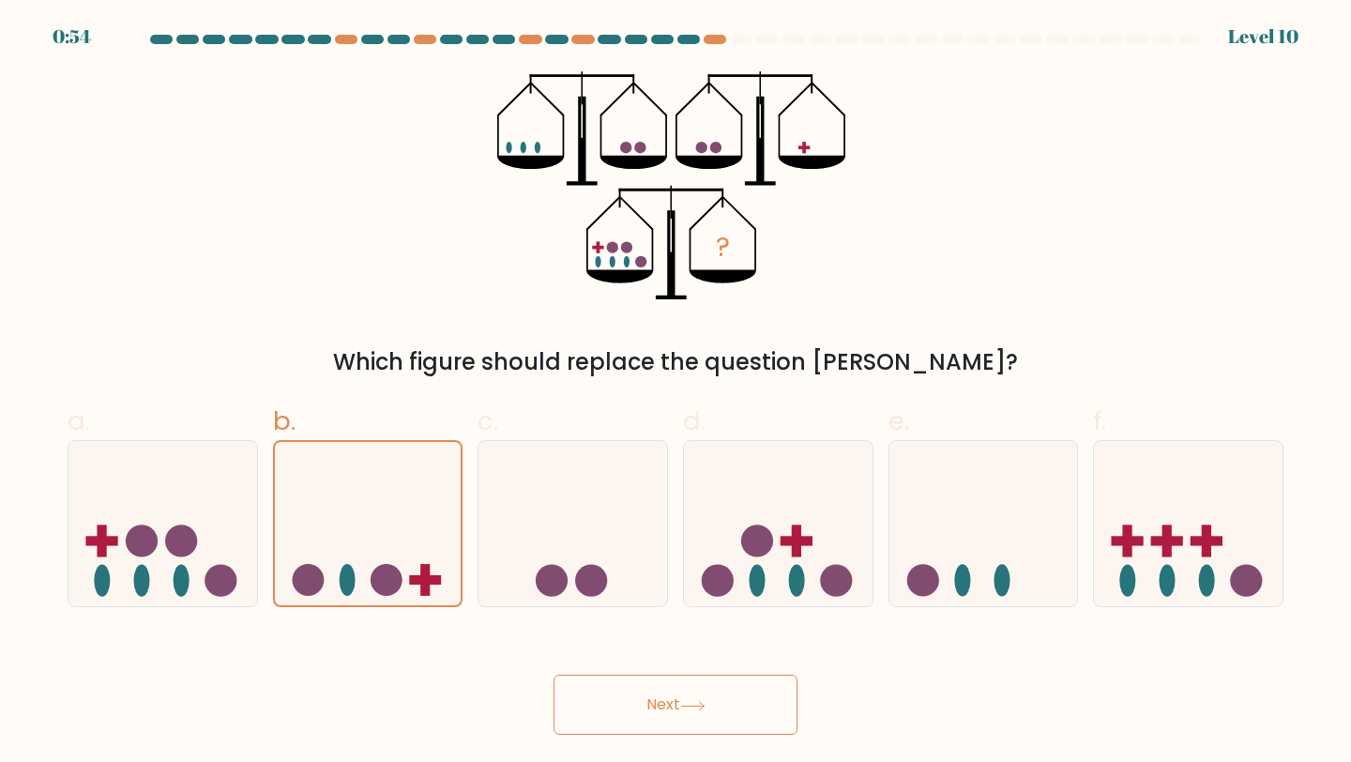
click at [611, 716] on button "Next" at bounding box center [675, 704] width 244 height 60
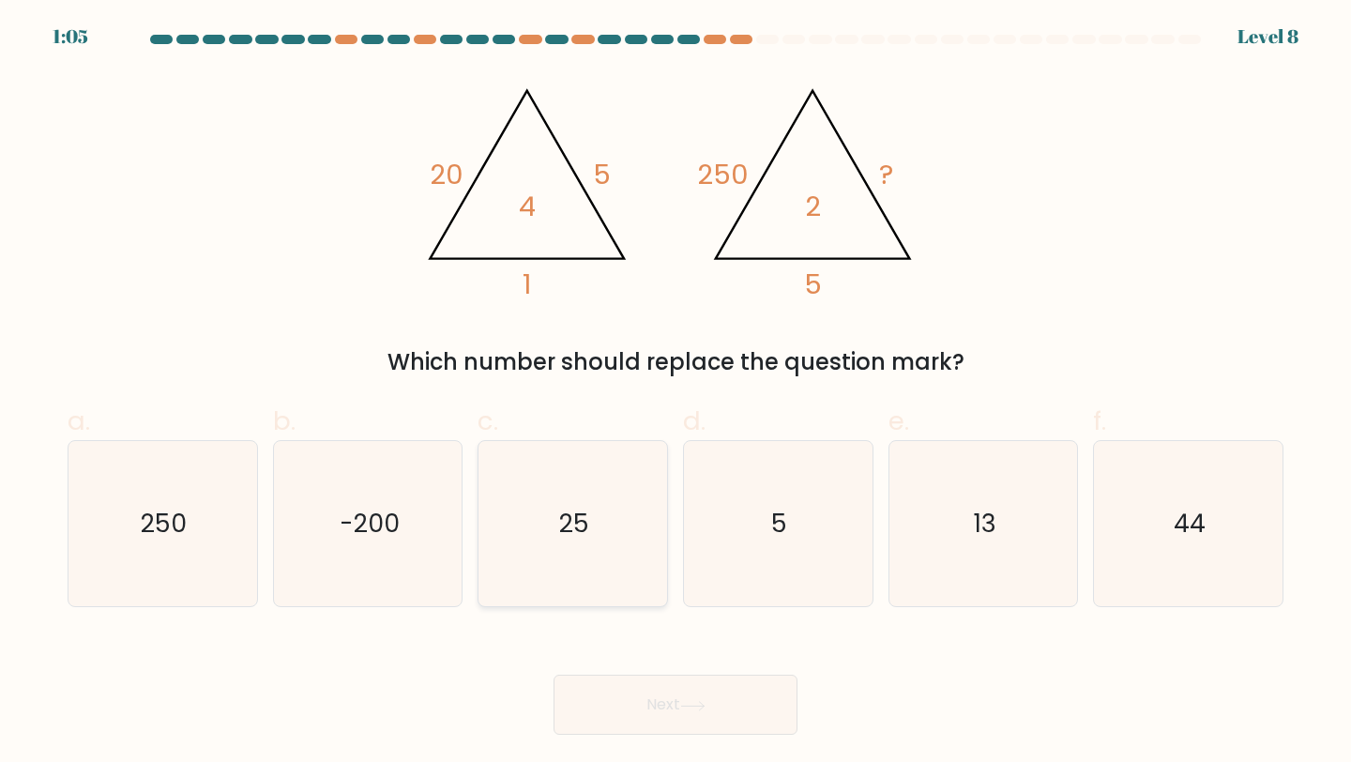
click at [570, 528] on text "25" at bounding box center [574, 523] width 30 height 35
click at [675, 393] on input "c. 25" at bounding box center [675, 387] width 1 height 12
radio input "true"
click at [620, 714] on button "Next" at bounding box center [675, 704] width 244 height 60
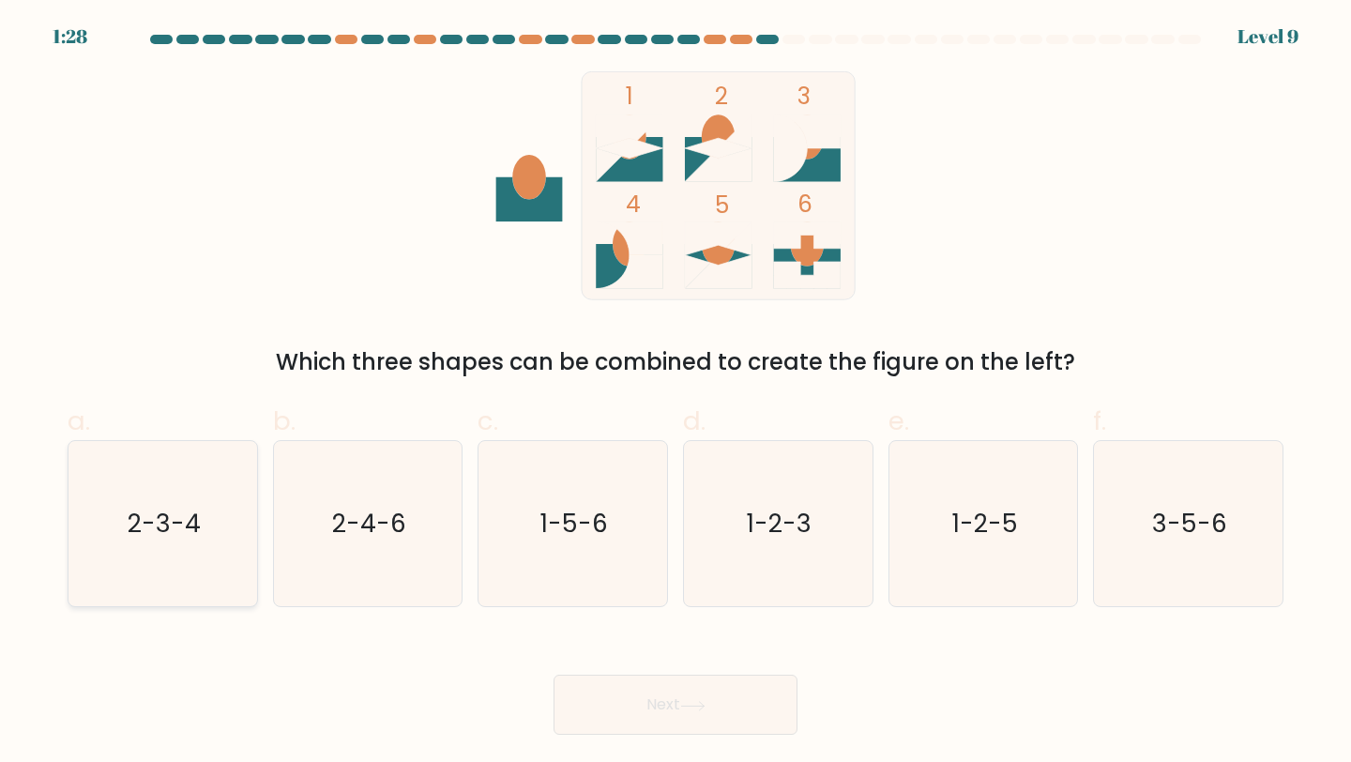
drag, startPoint x: 188, startPoint y: 515, endPoint x: 199, endPoint y: 518, distance: 11.6
click at [188, 515] on text "2-3-4" at bounding box center [164, 523] width 73 height 35
click at [675, 393] on input "a. 2-3-4" at bounding box center [675, 387] width 1 height 12
radio input "true"
click at [648, 697] on button "Next" at bounding box center [675, 704] width 244 height 60
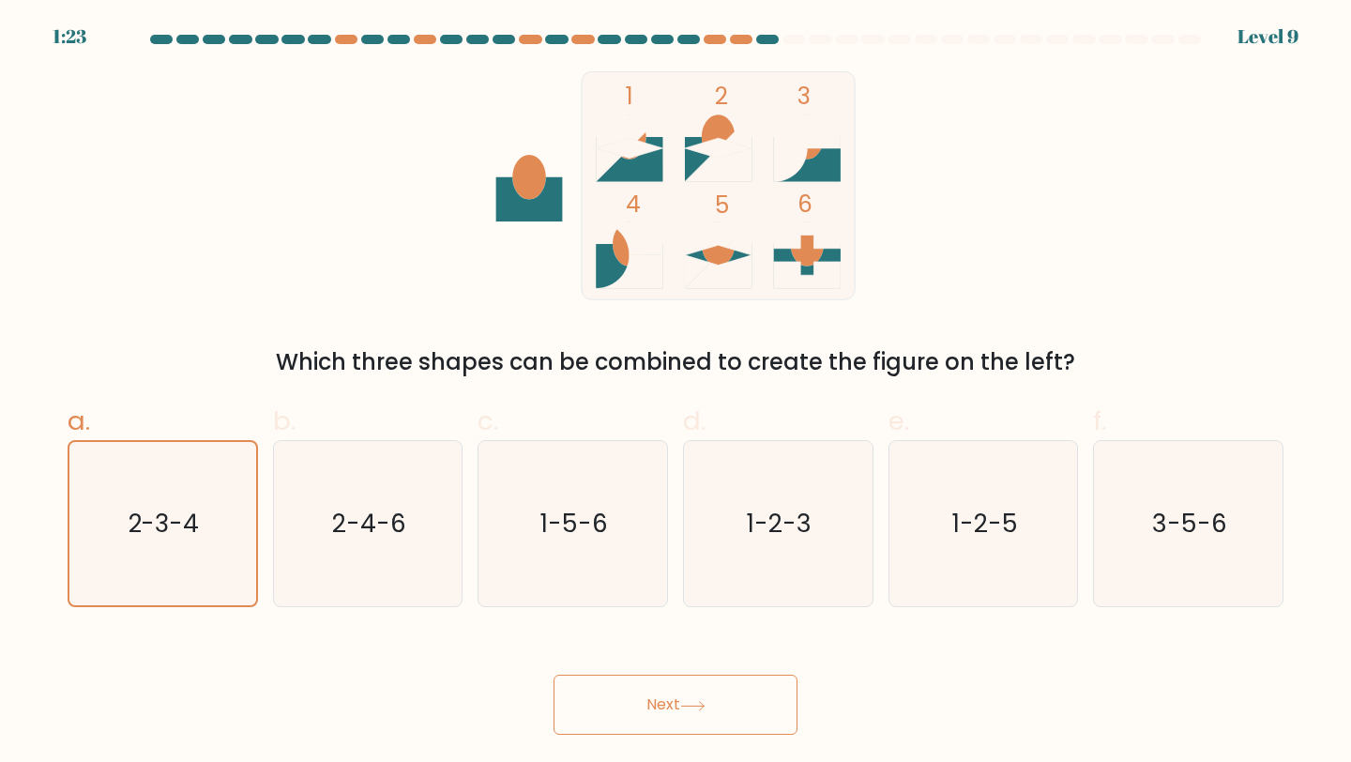
click at [617, 720] on button "Next" at bounding box center [675, 704] width 244 height 60
click at [589, 688] on button "Next" at bounding box center [675, 704] width 244 height 60
